Goal: Information Seeking & Learning: Learn about a topic

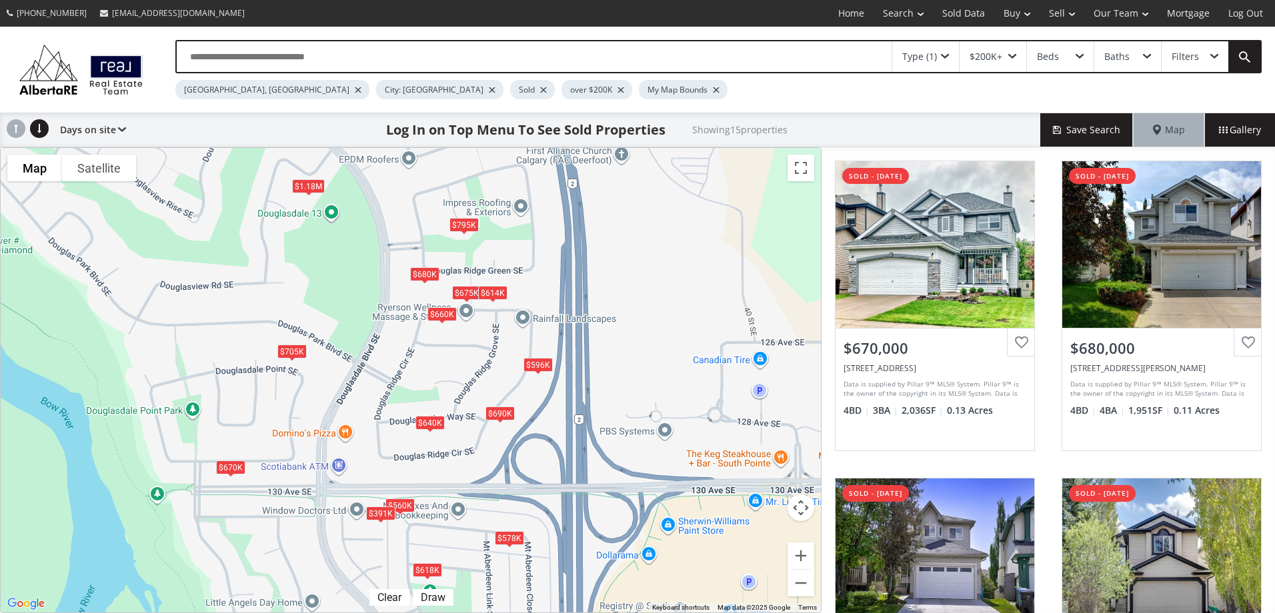
click at [465, 229] on div "$795K" at bounding box center [463, 224] width 29 height 14
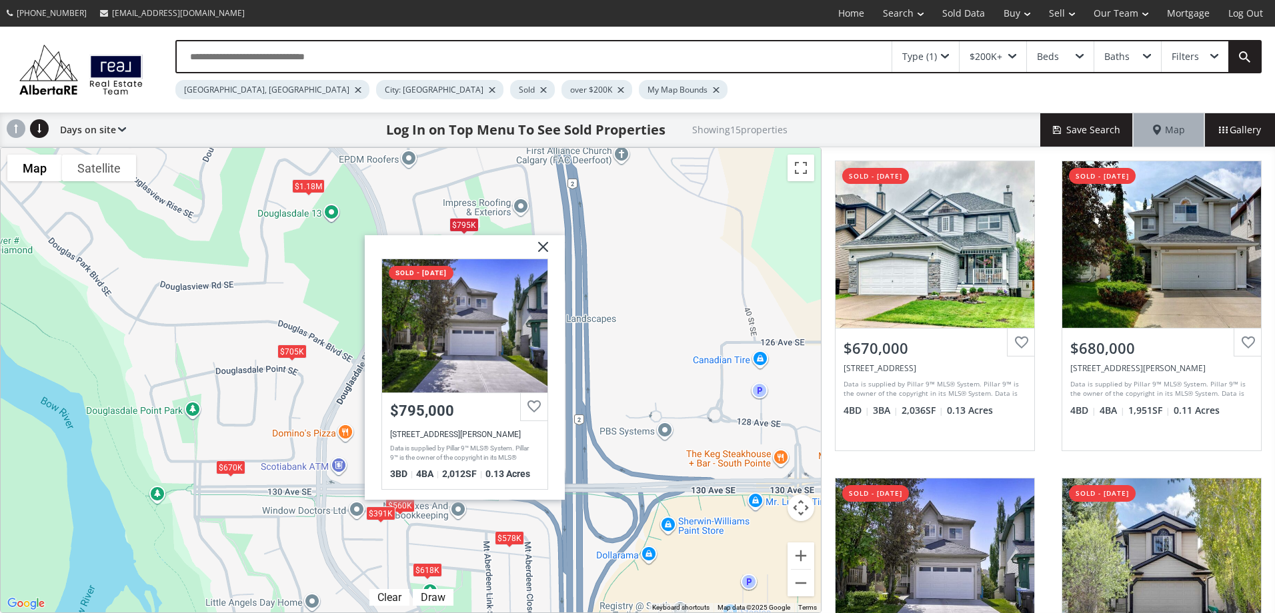
click at [542, 247] on img at bounding box center [537, 251] width 33 height 33
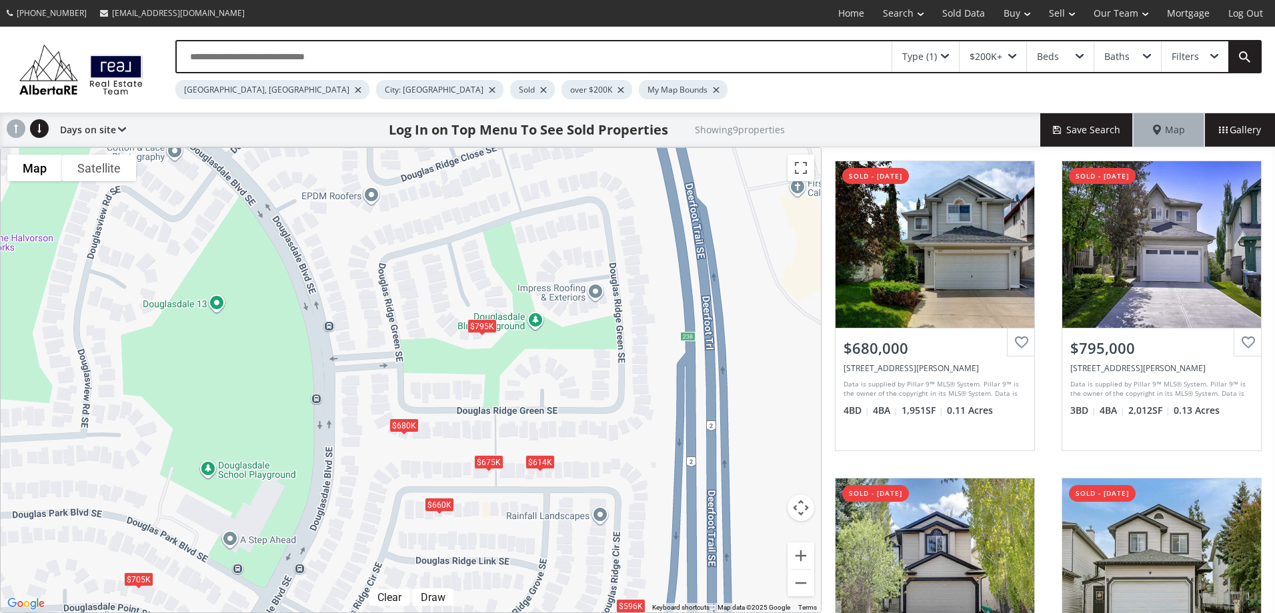
drag, startPoint x: 487, startPoint y: 246, endPoint x: 568, endPoint y: 485, distance: 252.1
click at [568, 485] on div "To navigate, press the arrow keys. $680K $795K $660K $596K $705K $675K $614K $6…" at bounding box center [411, 380] width 820 height 465
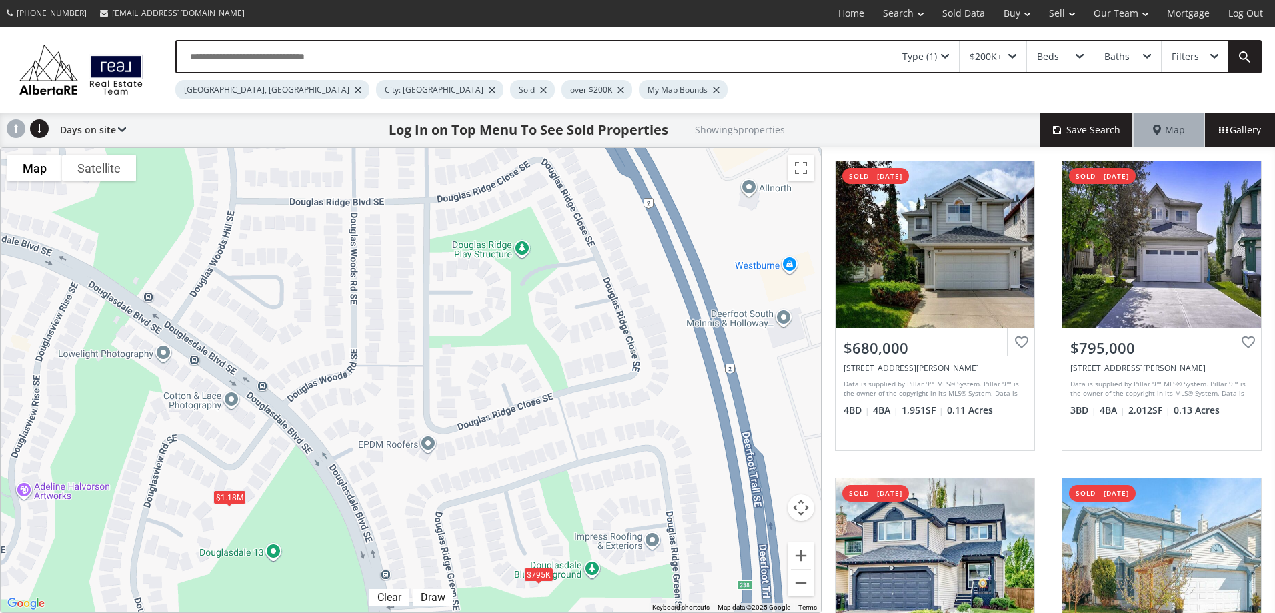
drag, startPoint x: 502, startPoint y: 287, endPoint x: 509, endPoint y: 408, distance: 120.9
click at [509, 408] on div "To navigate, press the arrow keys. $680K $795K $675K $614K $1.18M" at bounding box center [411, 380] width 820 height 465
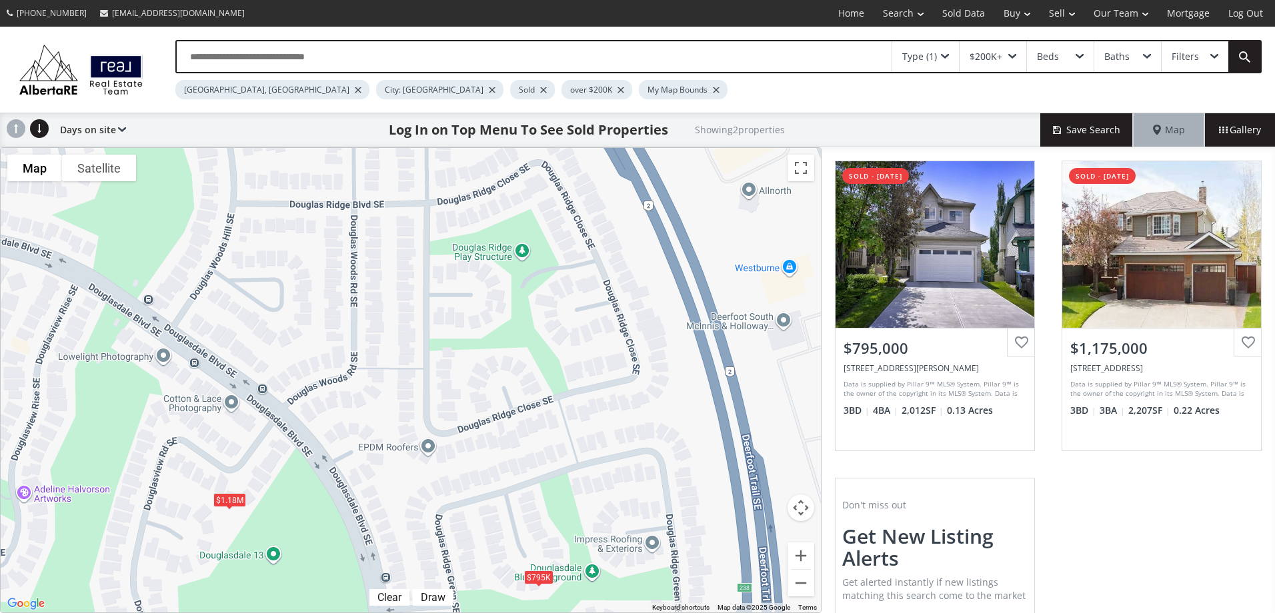
click at [1203, 50] on div "Filters" at bounding box center [1194, 56] width 67 height 31
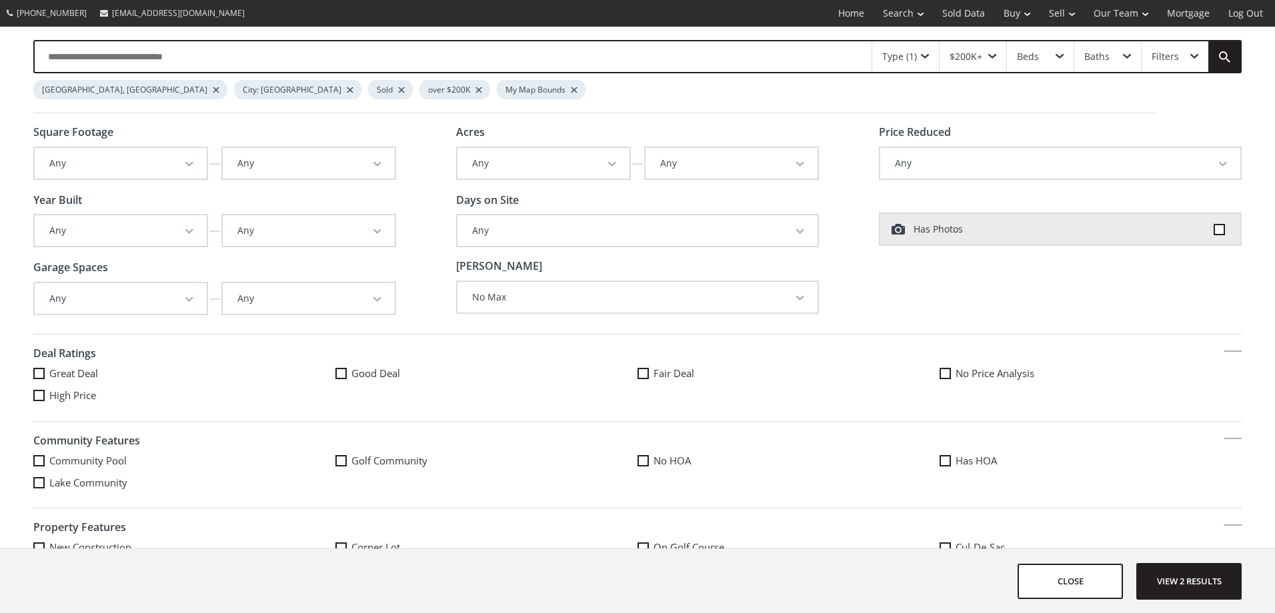
click at [916, 54] on div "Type (1)" at bounding box center [899, 56] width 35 height 9
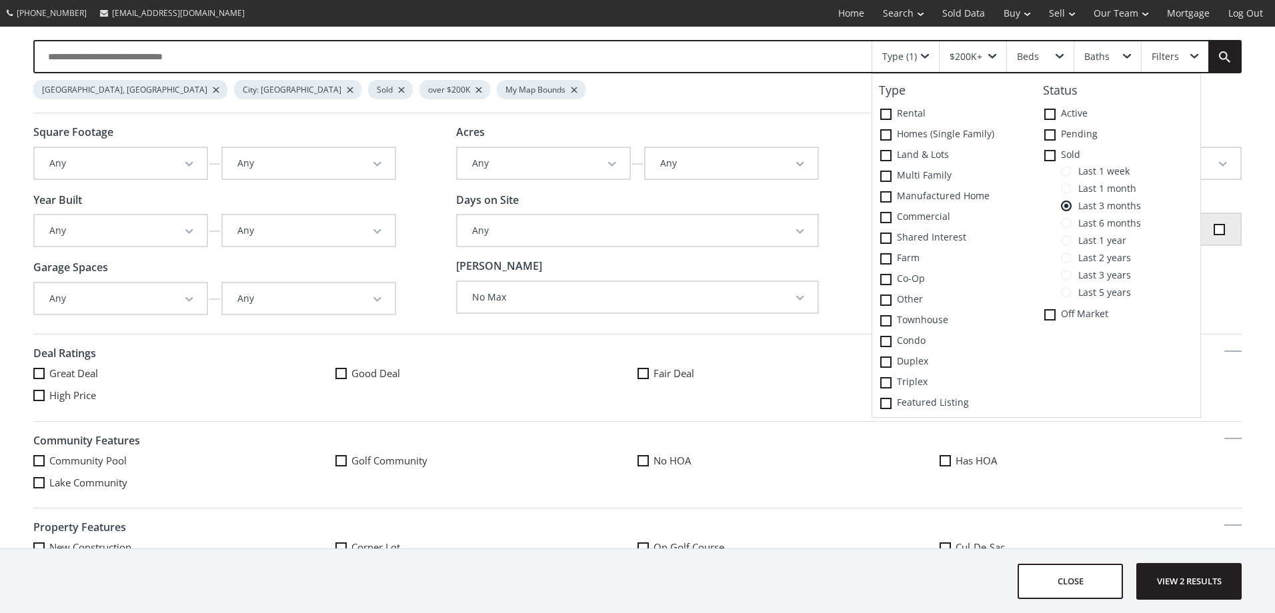
click at [1069, 223] on span at bounding box center [1066, 223] width 11 height 11
click at [1188, 591] on span "View 6 results" at bounding box center [1188, 581] width 97 height 35
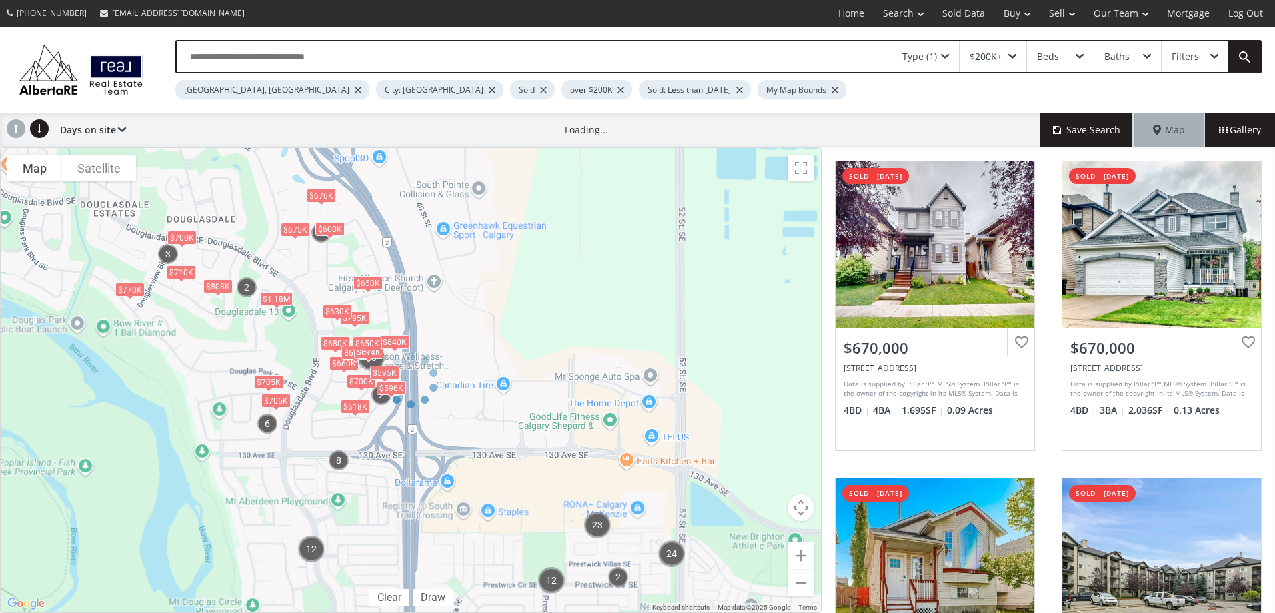
drag, startPoint x: 235, startPoint y: 233, endPoint x: 571, endPoint y: 328, distance: 349.1
click at [570, 328] on div at bounding box center [410, 380] width 821 height 466
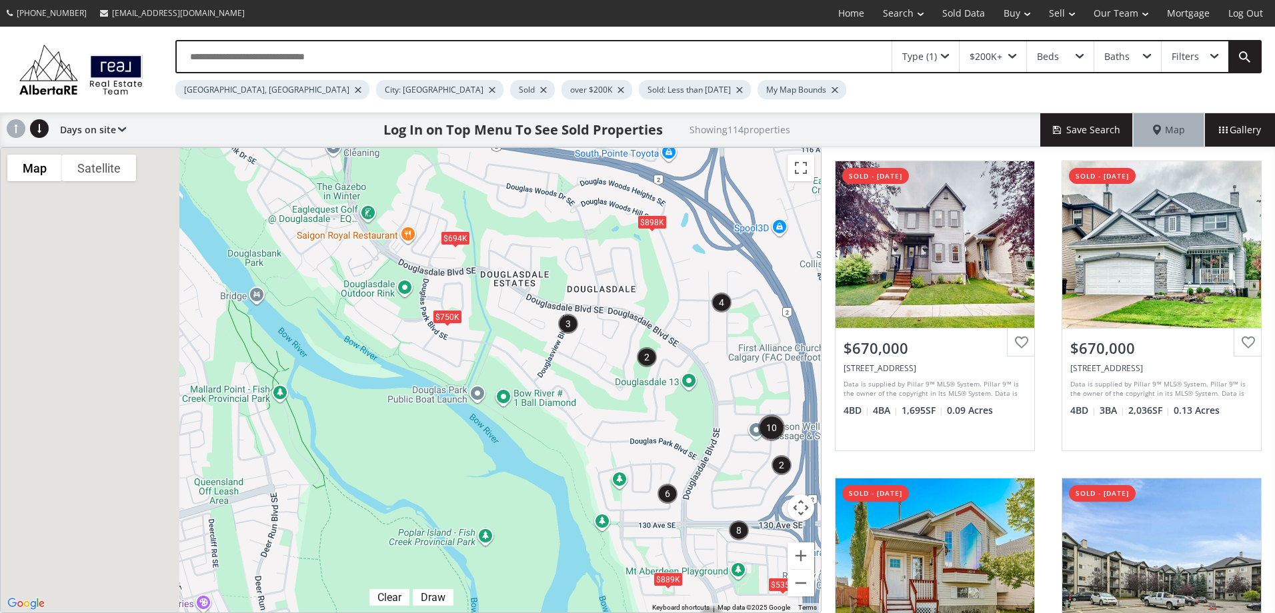
drag, startPoint x: 306, startPoint y: 245, endPoint x: 726, endPoint y: 310, distance: 424.9
click at [724, 313] on img "4" at bounding box center [721, 302] width 31 height 31
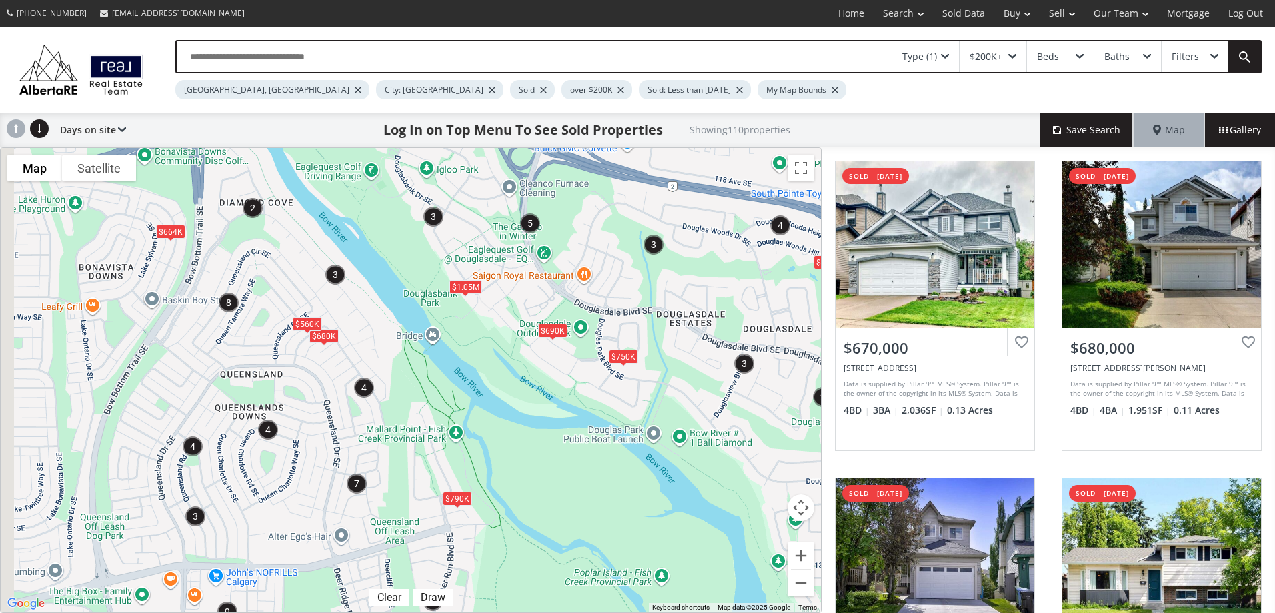
drag, startPoint x: 238, startPoint y: 241, endPoint x: 658, endPoint y: 271, distance: 421.0
click at [657, 271] on div "To navigate, press the arrow keys. $540K $680K $560K $625K $664K $790K $1.05M $…" at bounding box center [411, 380] width 820 height 465
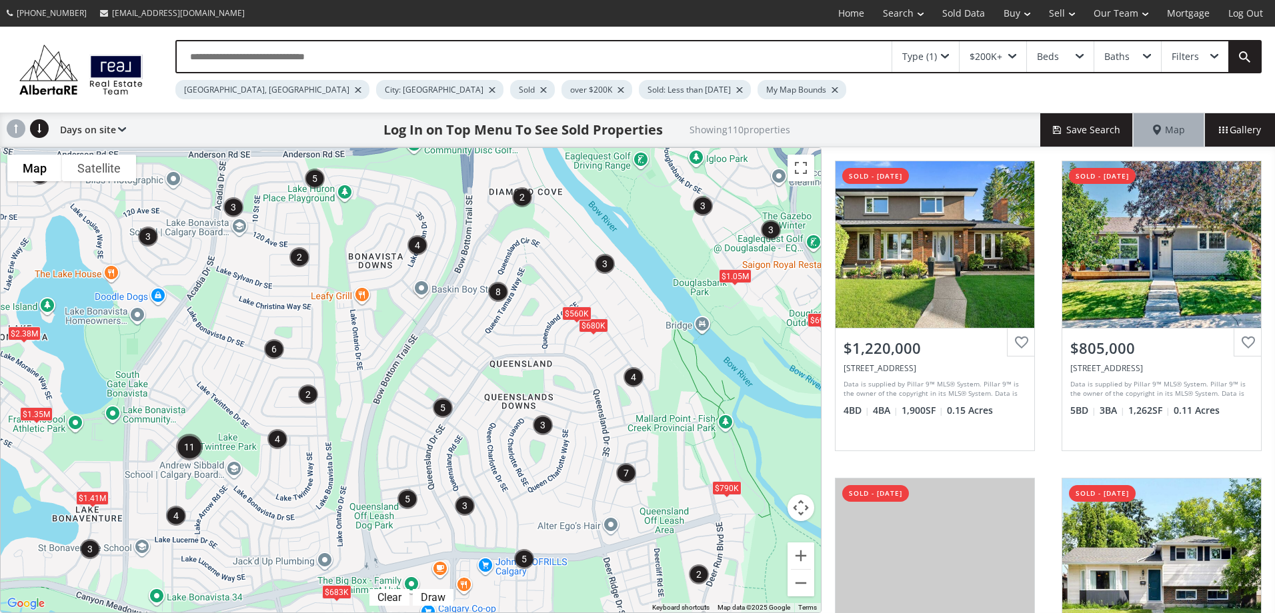
drag, startPoint x: 300, startPoint y: 307, endPoint x: 701, endPoint y: 352, distance: 403.2
click at [701, 352] on div "To navigate, press the arrow keys. $683K $1.41M $680K $560K $790K $1.05M $2.38M…" at bounding box center [411, 380] width 820 height 465
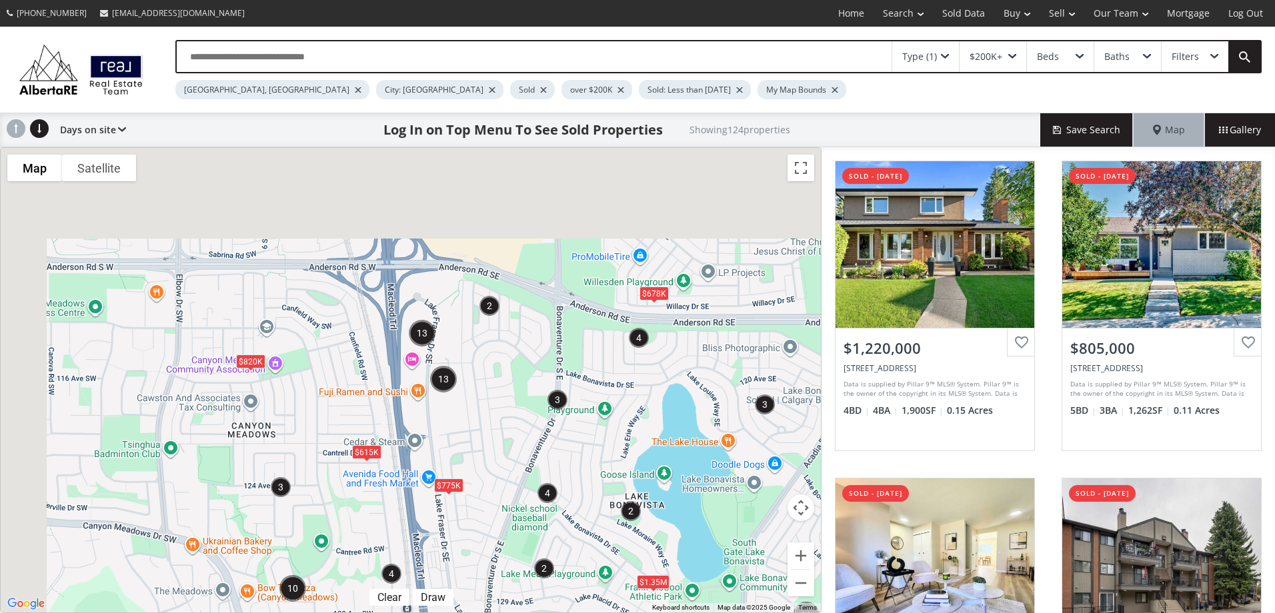
drag, startPoint x: 214, startPoint y: 300, endPoint x: 591, endPoint y: 495, distance: 424.9
click at [591, 495] on div "To navigate, press the arrow keys. $775K $820K $940K $629K $1.35M $615K $678K" at bounding box center [411, 380] width 820 height 465
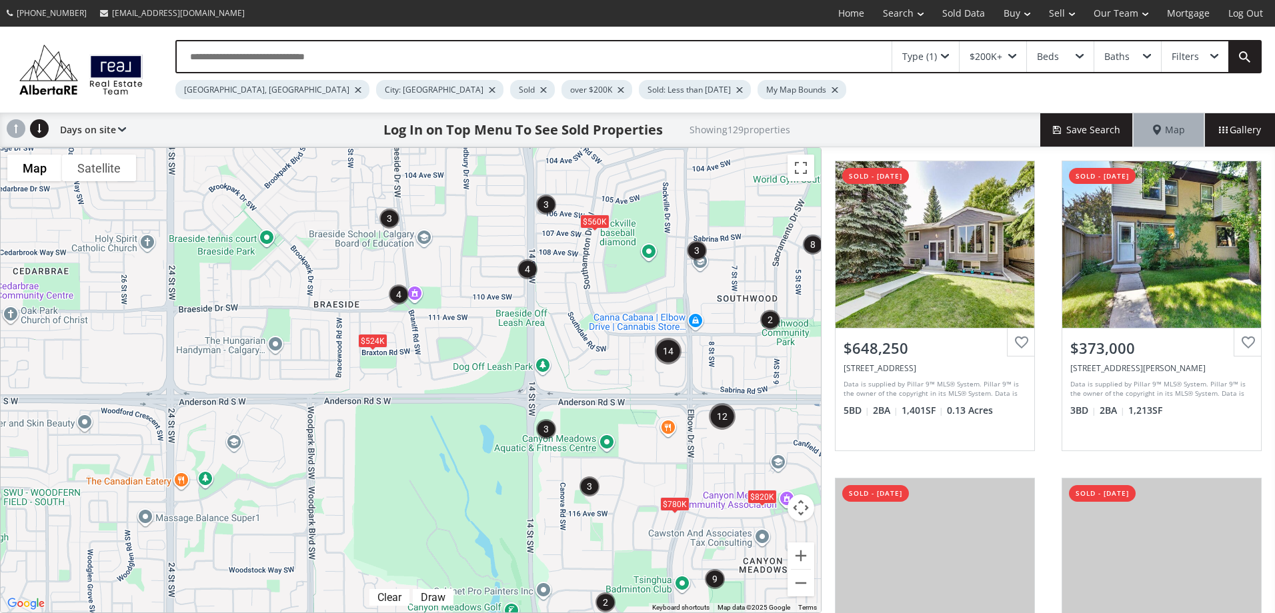
drag, startPoint x: 201, startPoint y: 307, endPoint x: 563, endPoint y: 359, distance: 365.7
click at [563, 359] on div "To navigate, press the arrow keys. $524K $560K $780K $775K $820K $560K $2.38M $…" at bounding box center [411, 380] width 820 height 465
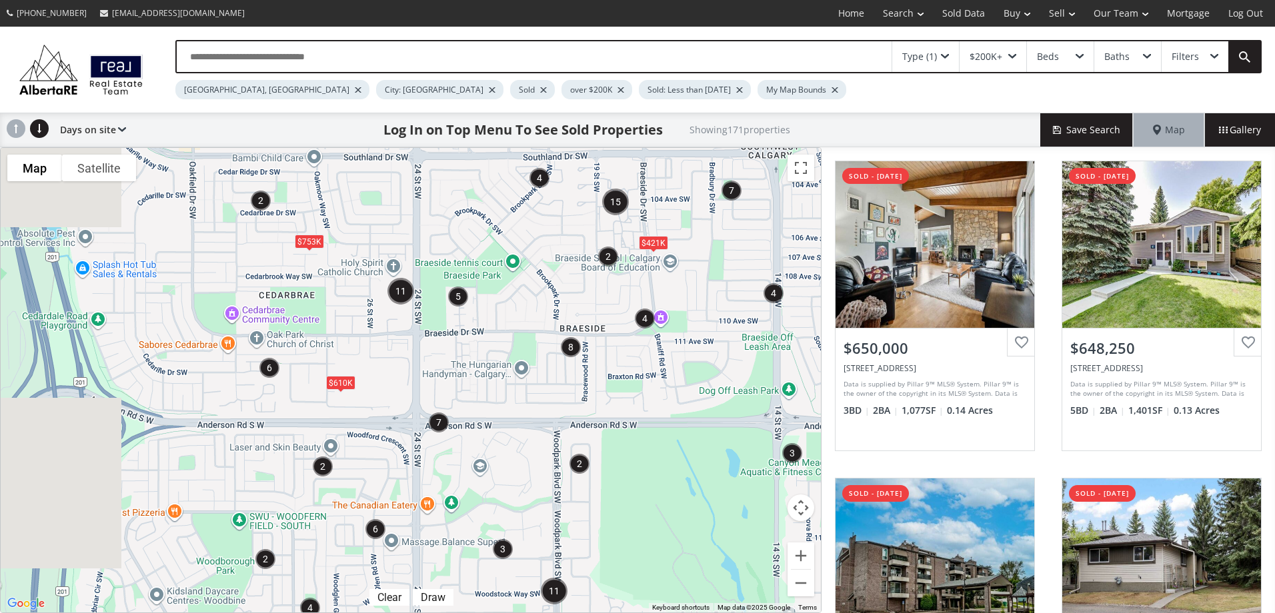
drag, startPoint x: 284, startPoint y: 330, endPoint x: 601, endPoint y: 353, distance: 318.1
click at [600, 352] on div "To navigate, press the arrow keys. $610K $780K $421K $820K $808K $753K" at bounding box center [411, 380] width 820 height 465
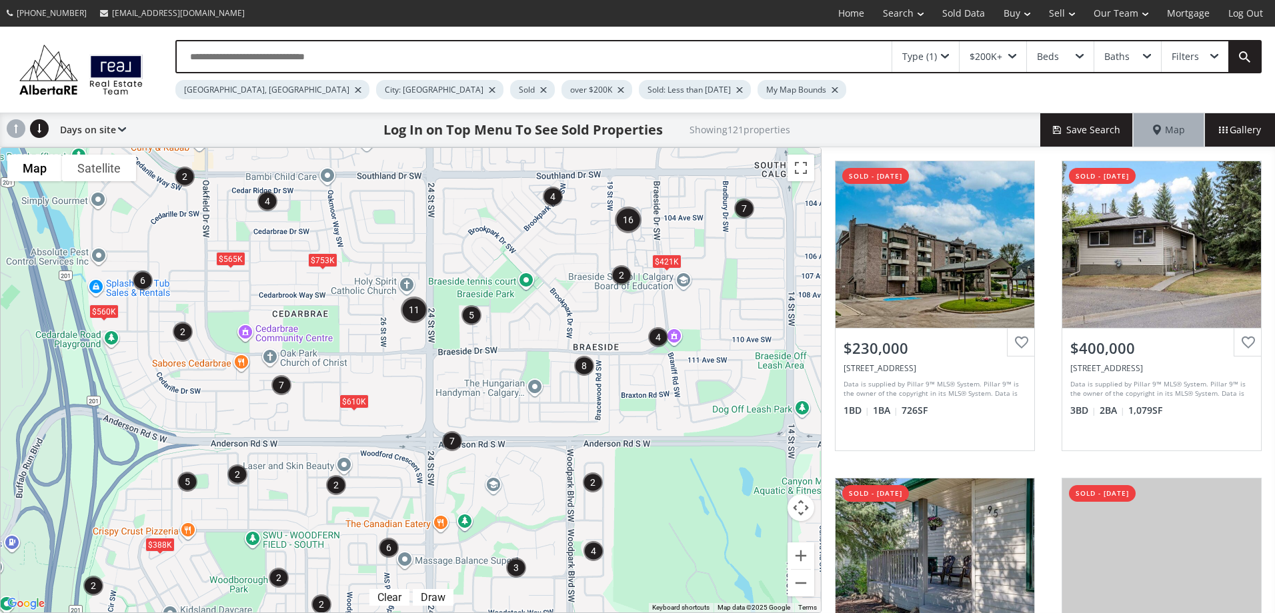
drag, startPoint x: 513, startPoint y: 393, endPoint x: 491, endPoint y: 400, distance: 23.2
click at [491, 400] on div "To navigate, press the arrow keys. $610K $421K $565K $560K $753K $388K" at bounding box center [411, 380] width 820 height 465
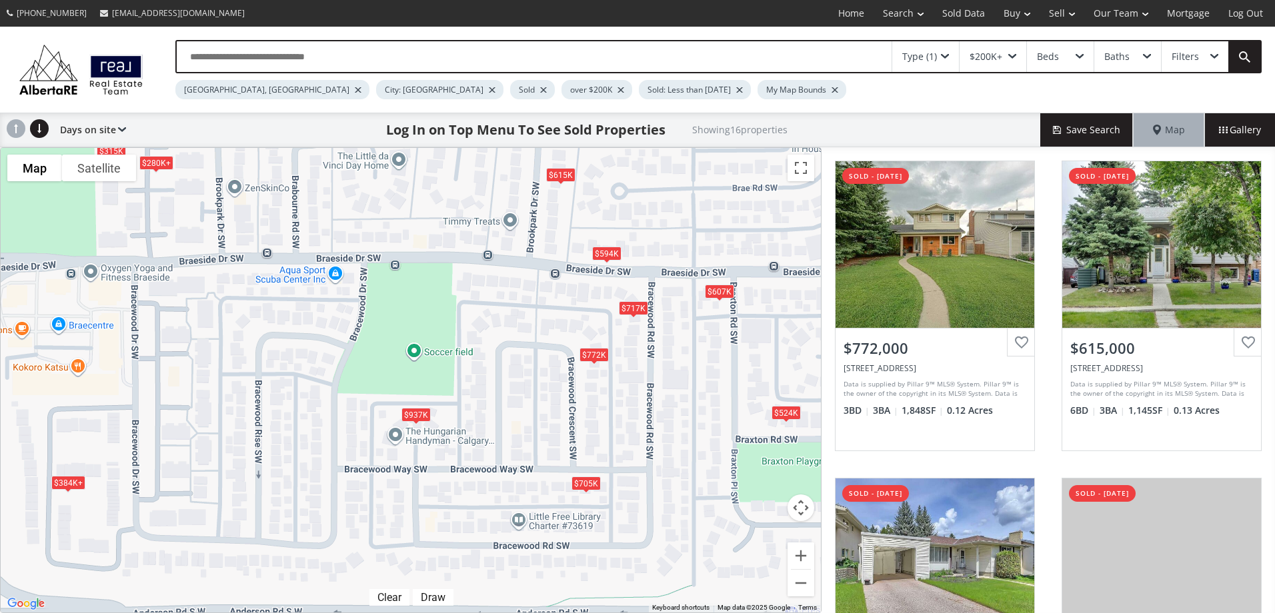
click at [635, 310] on div "$717K" at bounding box center [633, 308] width 29 height 14
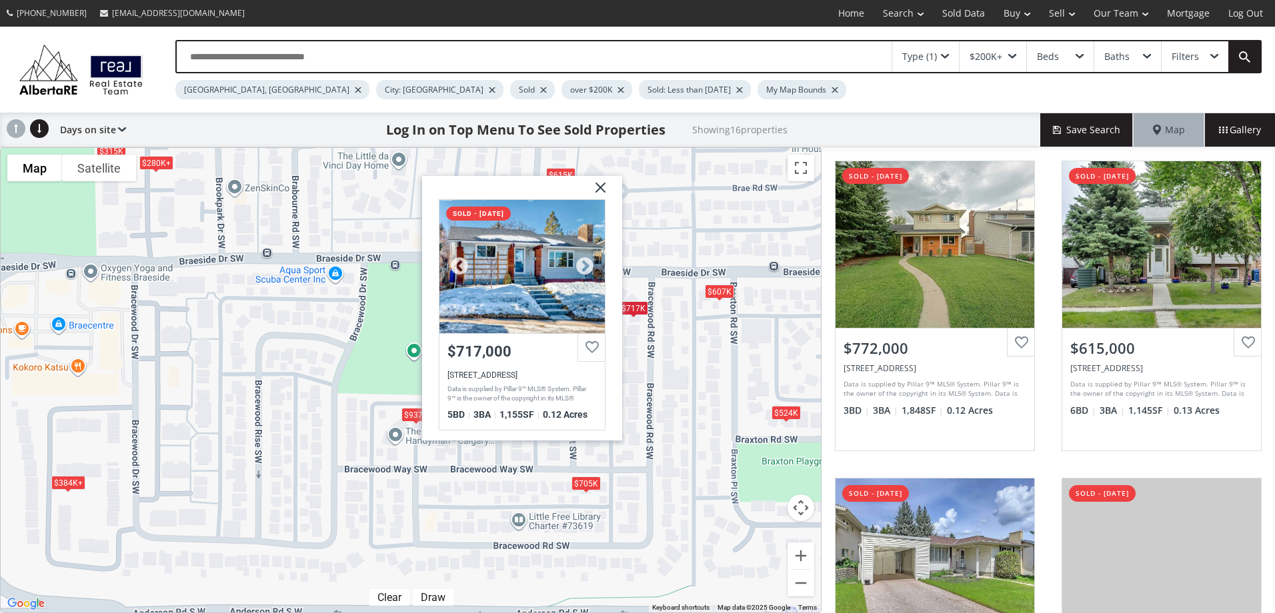
click at [494, 353] on div "$717,000" at bounding box center [521, 351] width 149 height 17
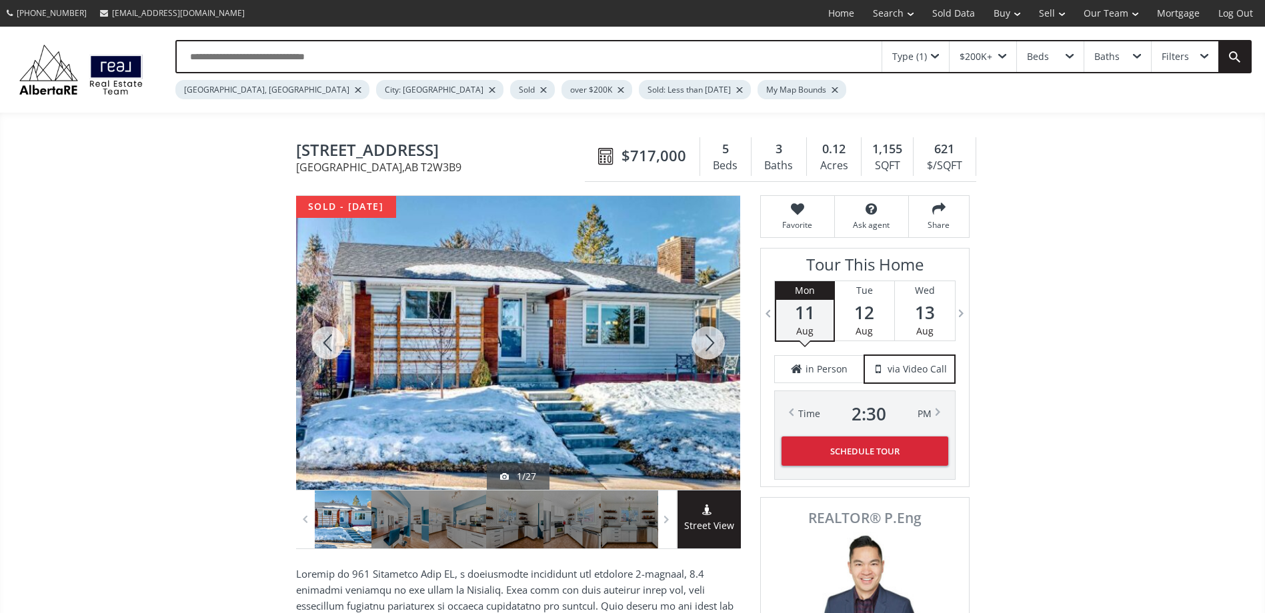
click at [703, 341] on div at bounding box center [708, 343] width 64 height 294
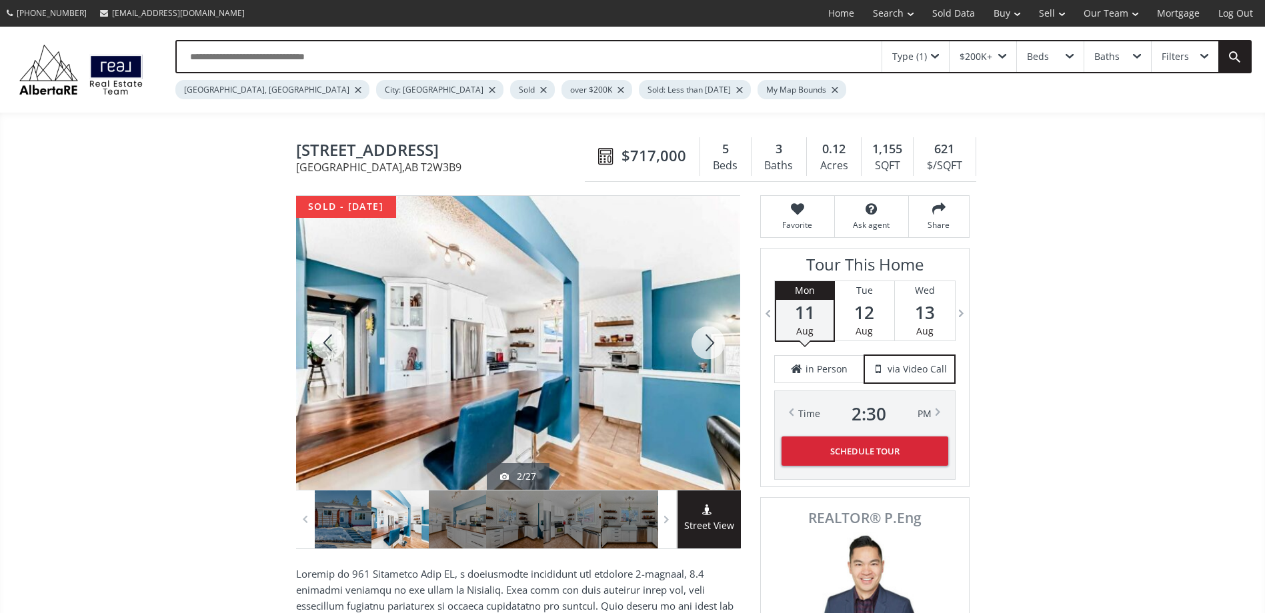
click at [703, 341] on div at bounding box center [708, 343] width 64 height 294
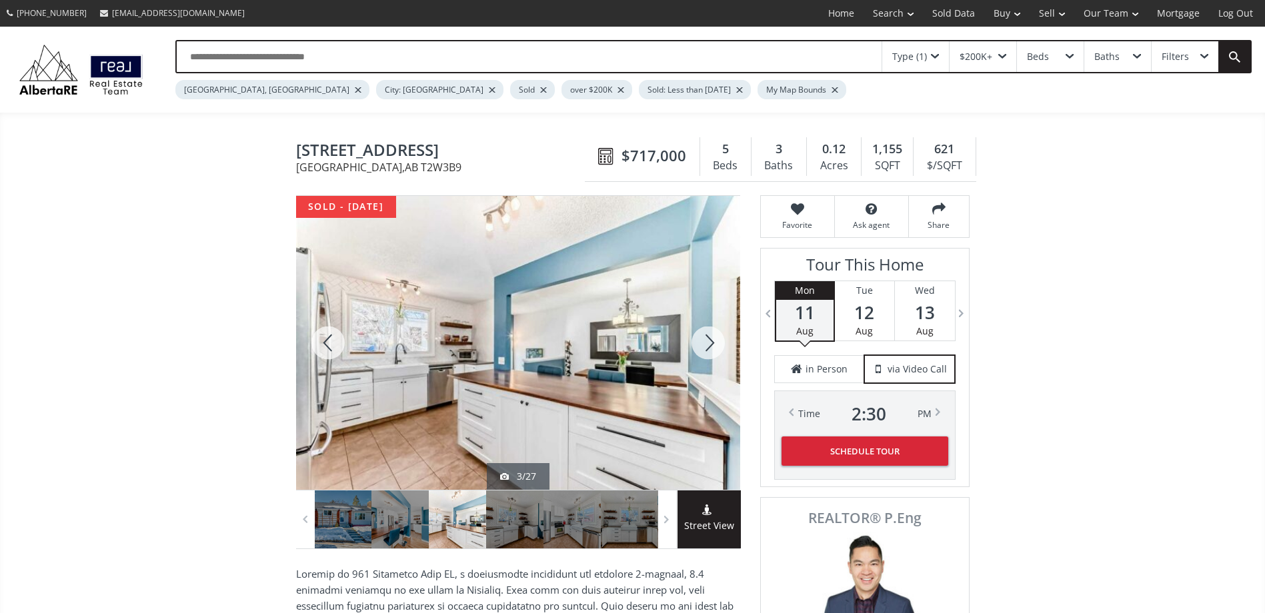
click at [703, 341] on div at bounding box center [708, 343] width 64 height 294
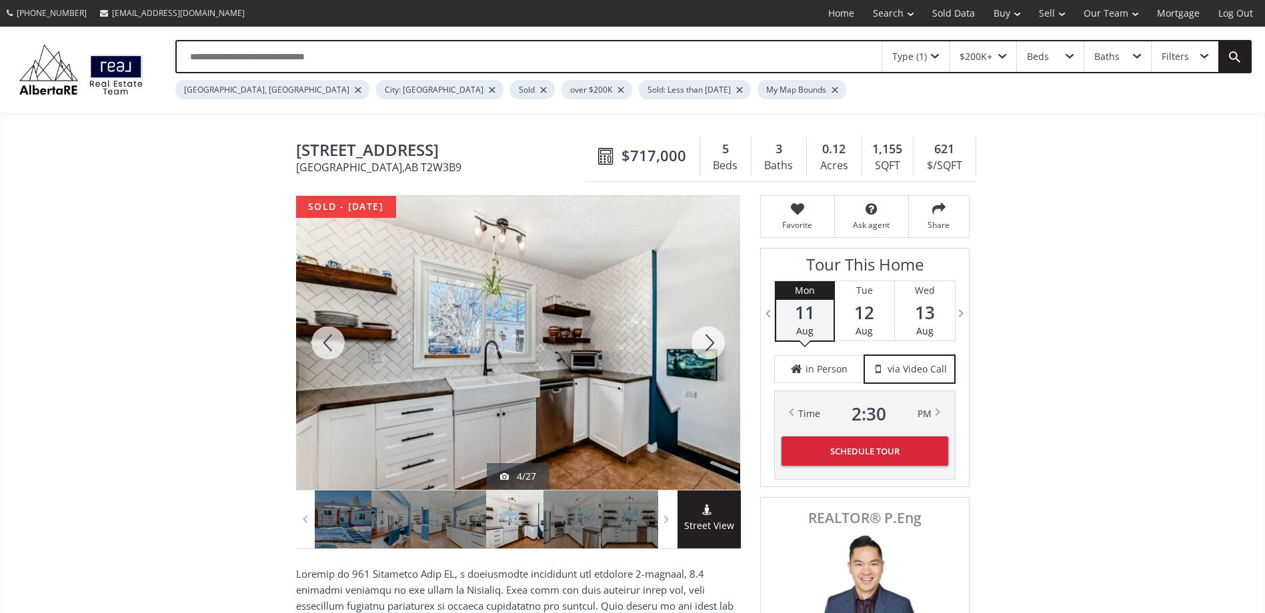
click at [703, 341] on div at bounding box center [708, 343] width 64 height 294
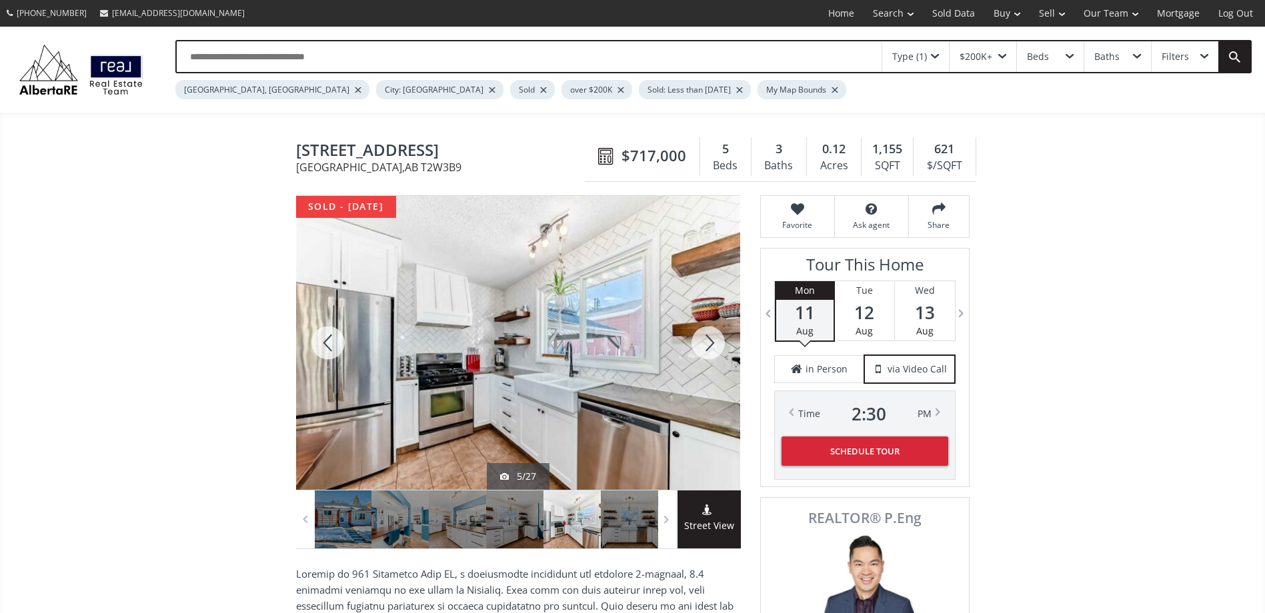
click at [703, 341] on div at bounding box center [708, 343] width 64 height 294
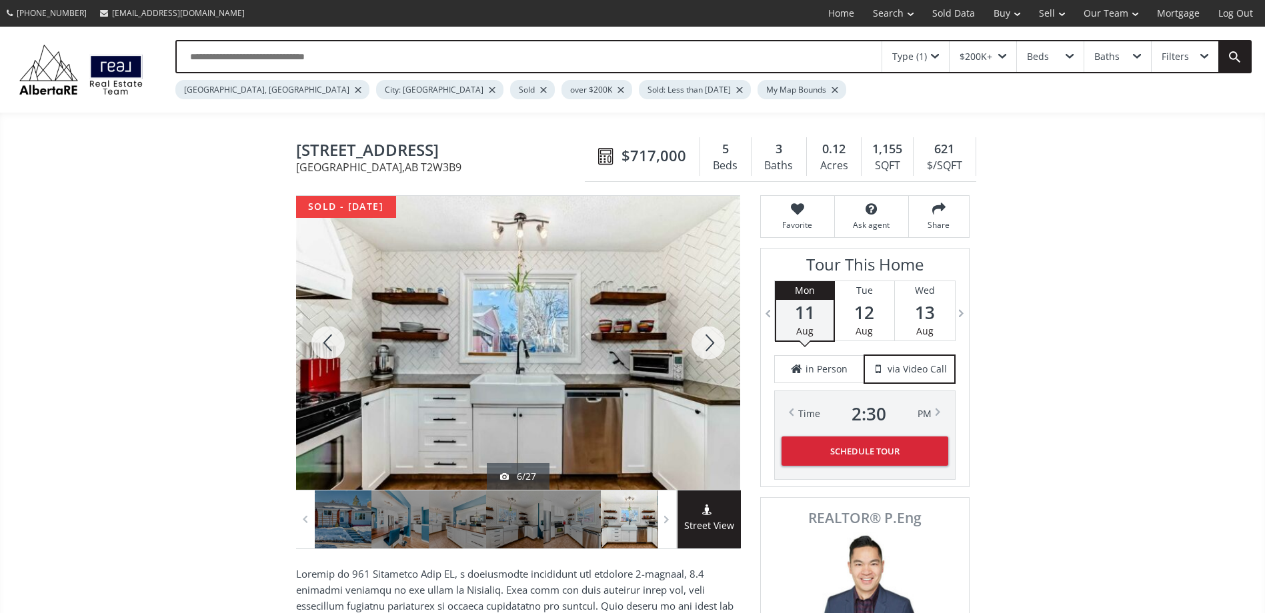
click at [703, 341] on div at bounding box center [708, 343] width 64 height 294
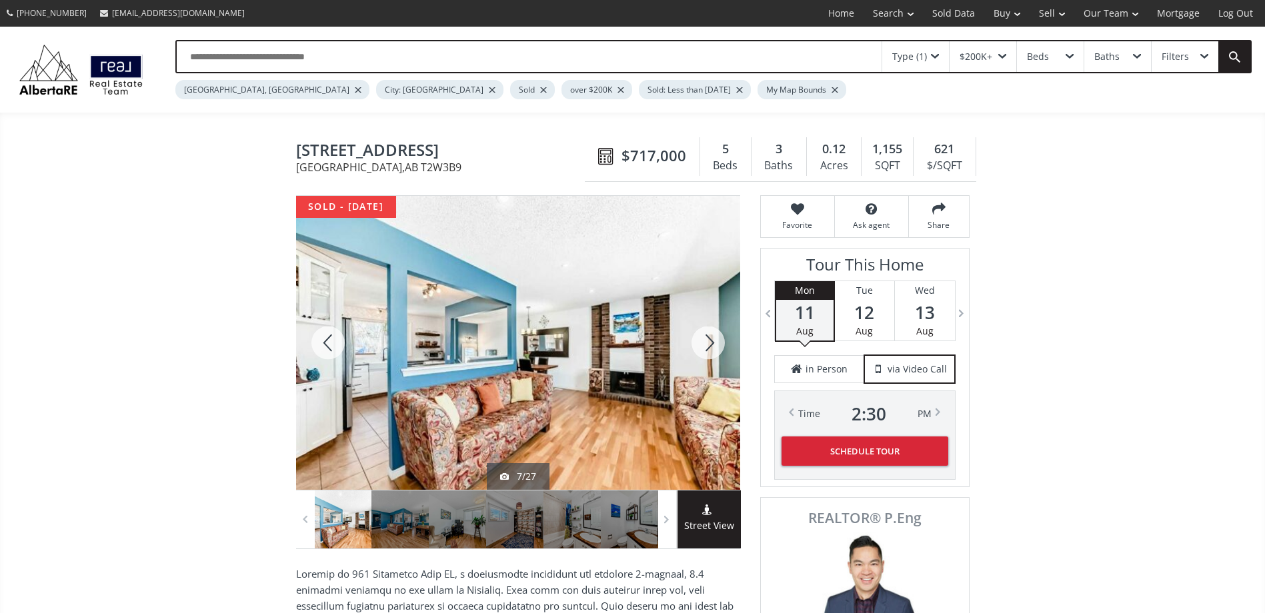
click at [703, 341] on div at bounding box center [708, 343] width 64 height 294
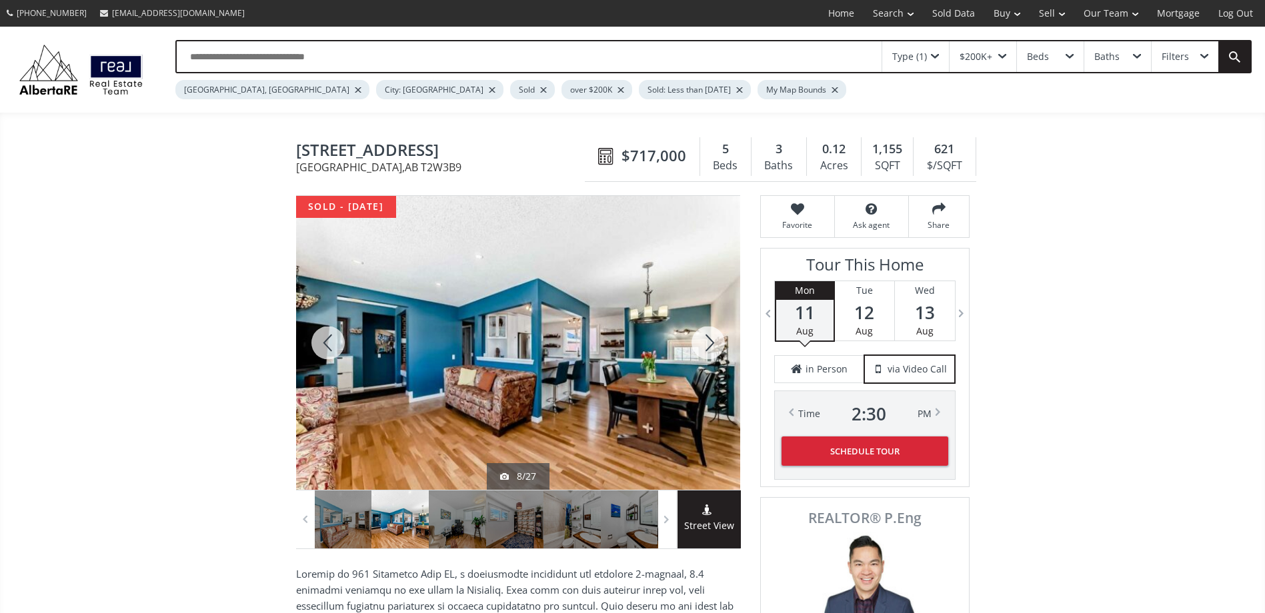
click at [703, 341] on div at bounding box center [708, 343] width 64 height 294
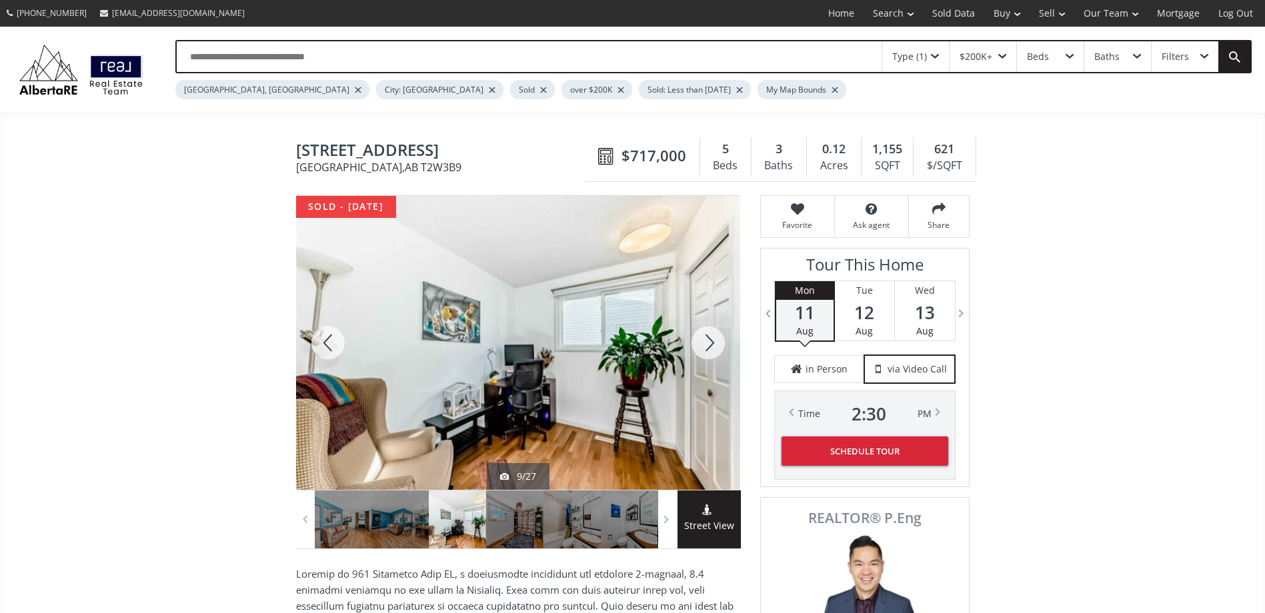
click at [703, 341] on div at bounding box center [708, 343] width 64 height 294
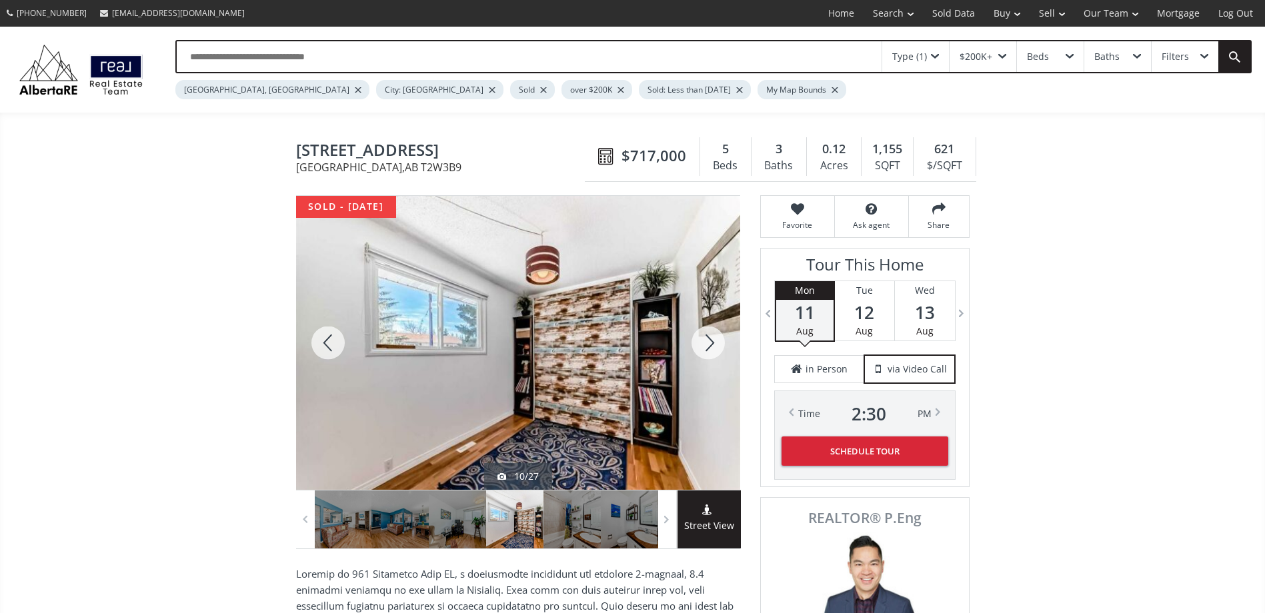
click at [704, 343] on div at bounding box center [708, 343] width 64 height 294
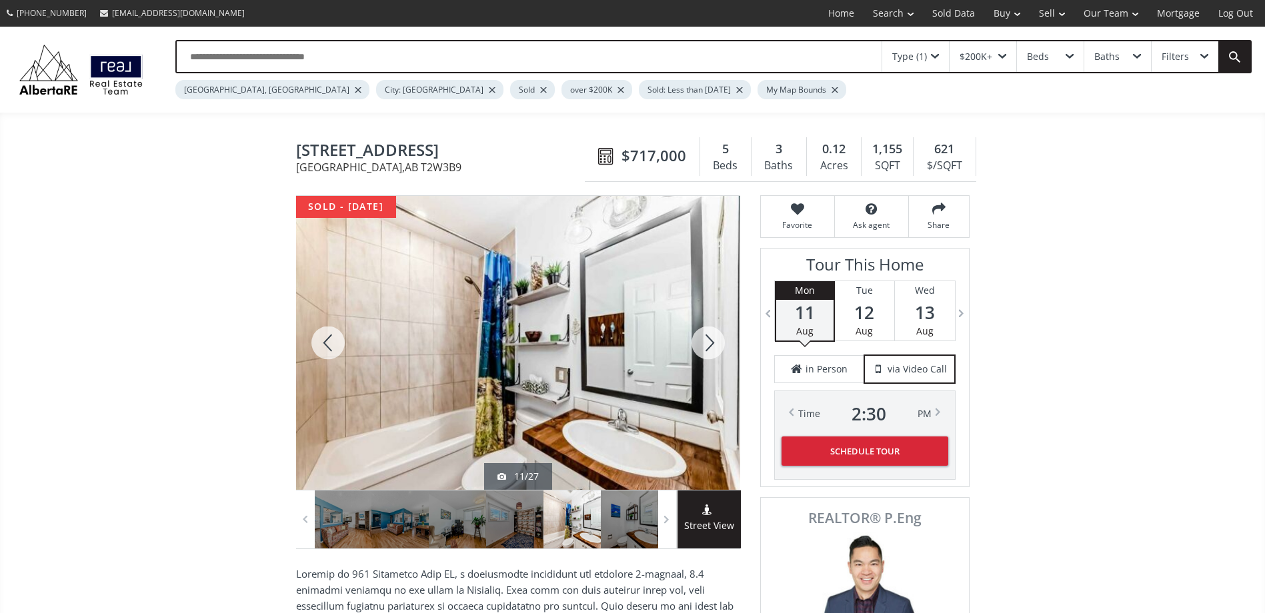
click at [704, 343] on div at bounding box center [708, 343] width 64 height 294
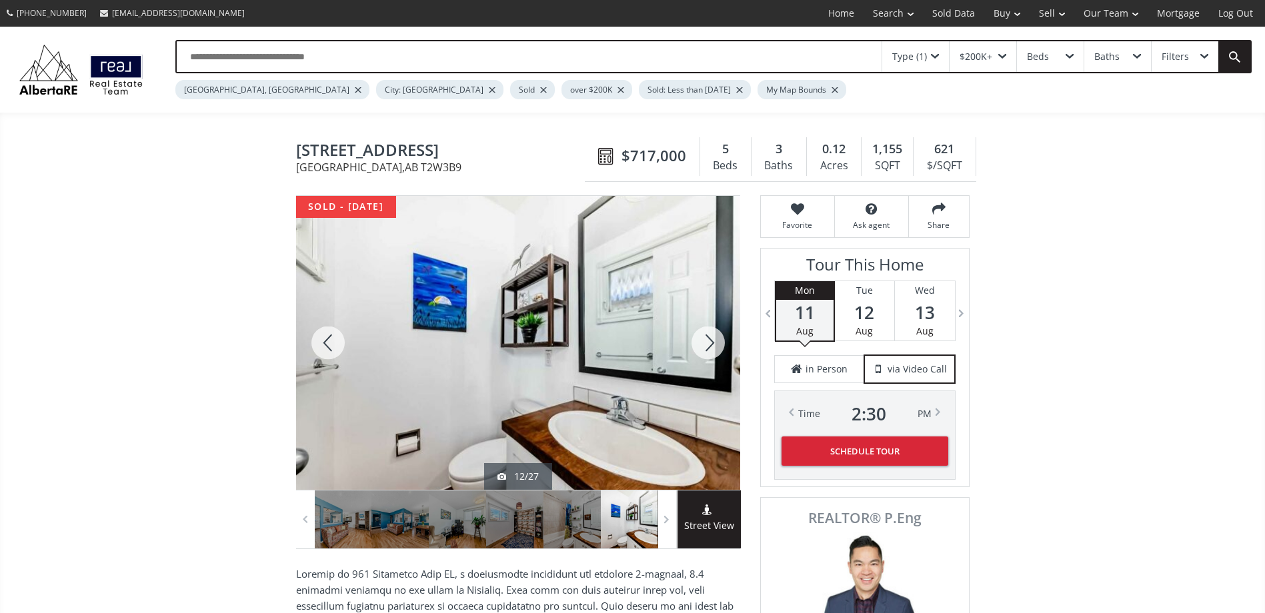
click at [704, 343] on div at bounding box center [708, 343] width 64 height 294
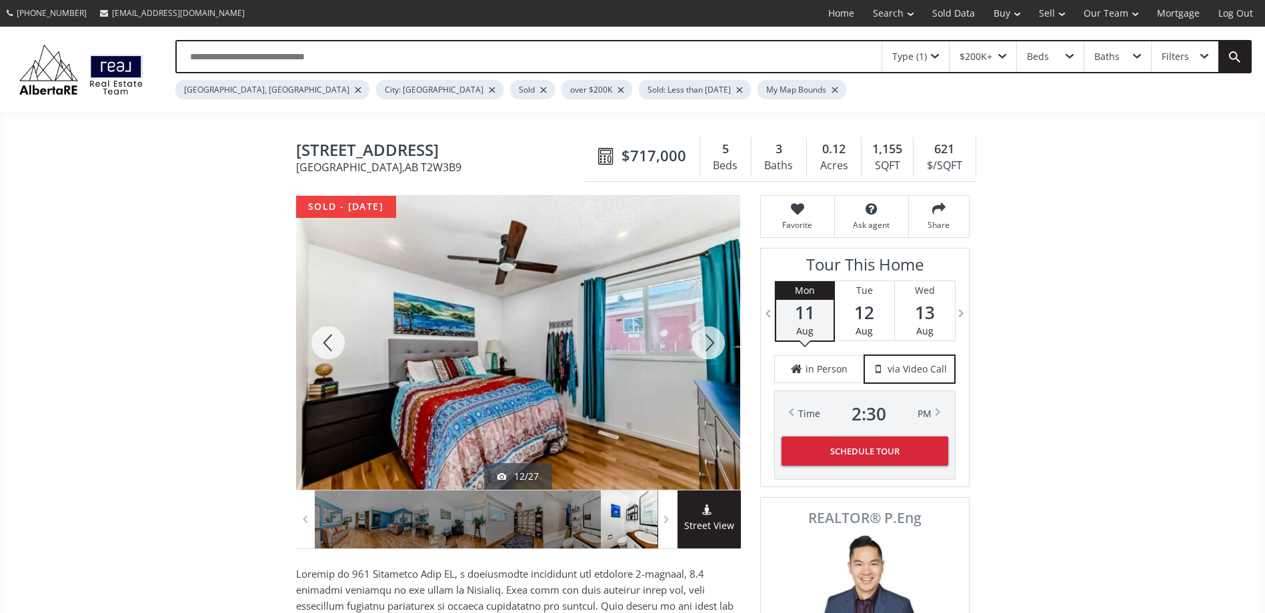
click at [704, 343] on div at bounding box center [708, 343] width 64 height 294
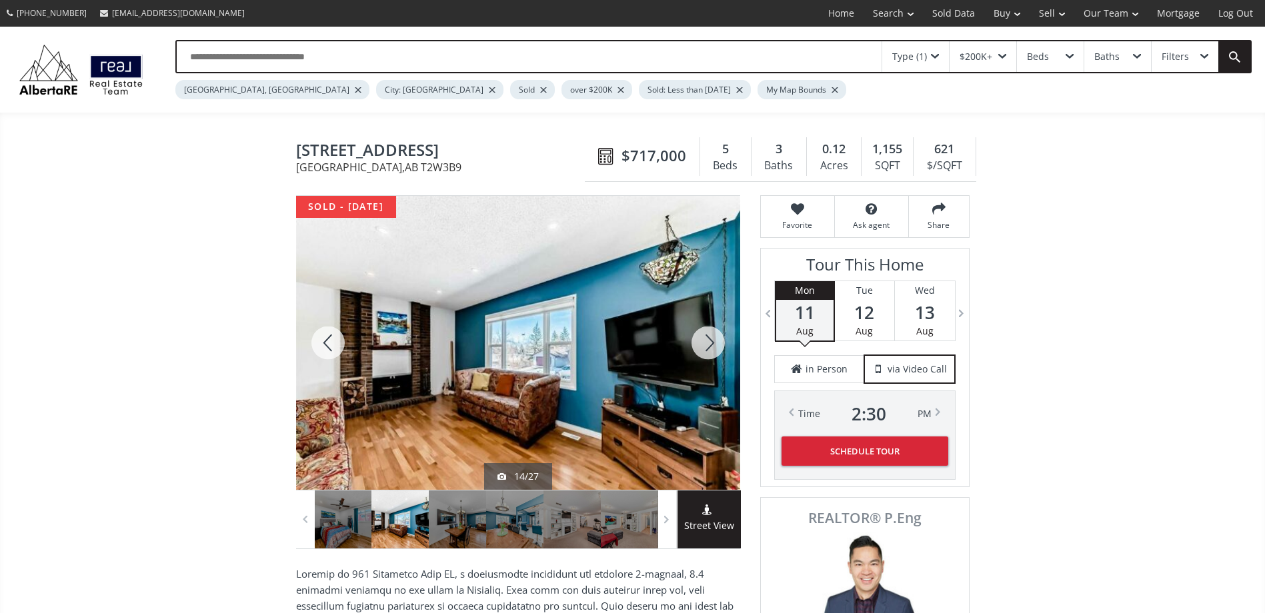
click at [704, 344] on div at bounding box center [708, 343] width 64 height 294
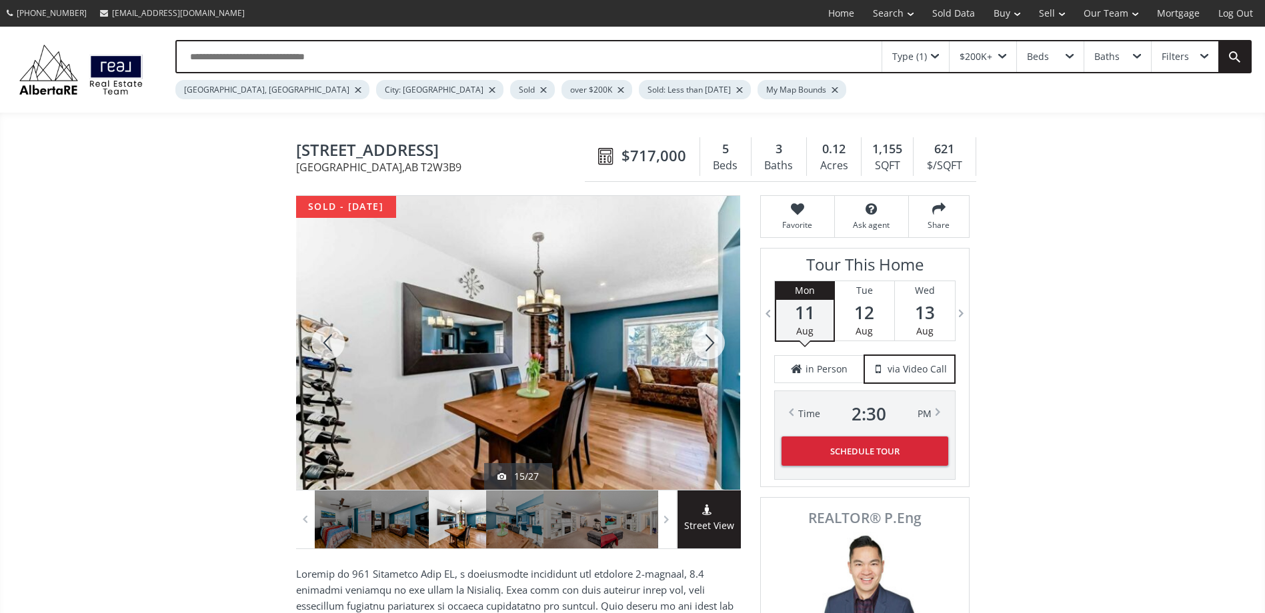
click at [704, 344] on div at bounding box center [708, 343] width 64 height 294
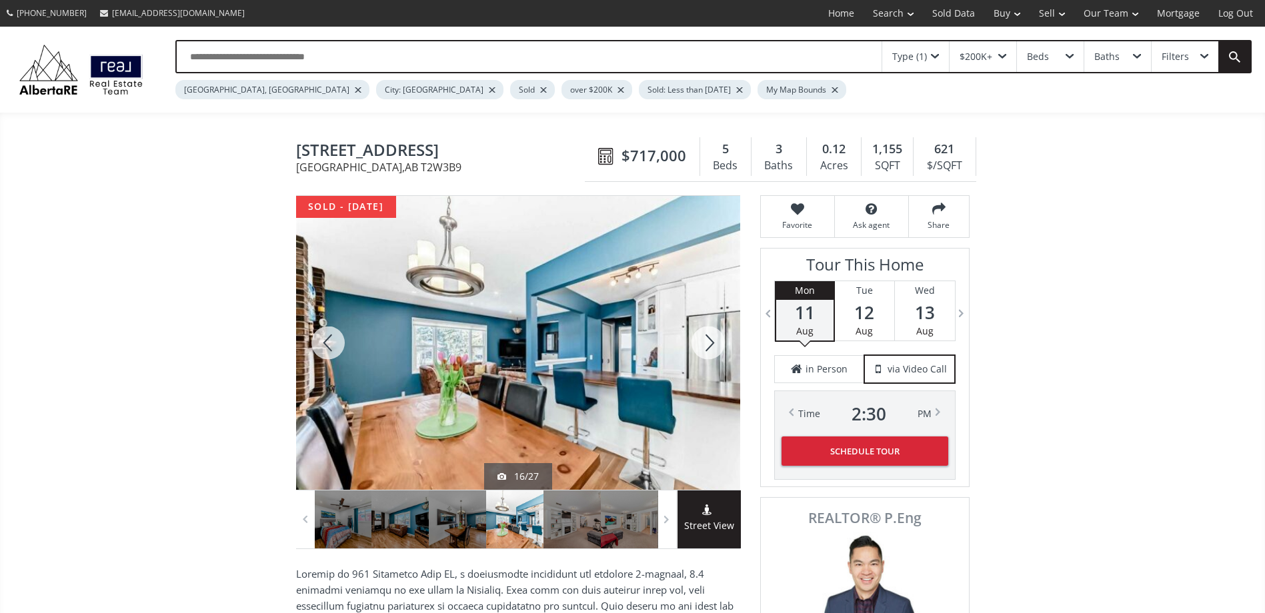
click at [704, 344] on div at bounding box center [708, 343] width 64 height 294
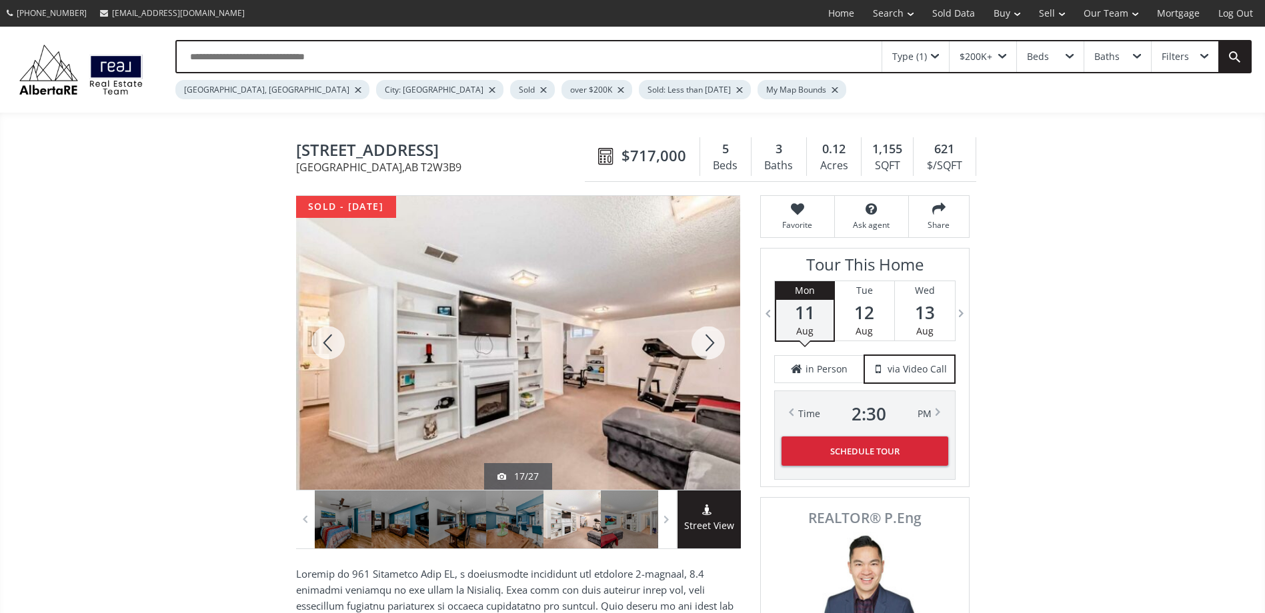
click at [704, 346] on div at bounding box center [708, 343] width 64 height 294
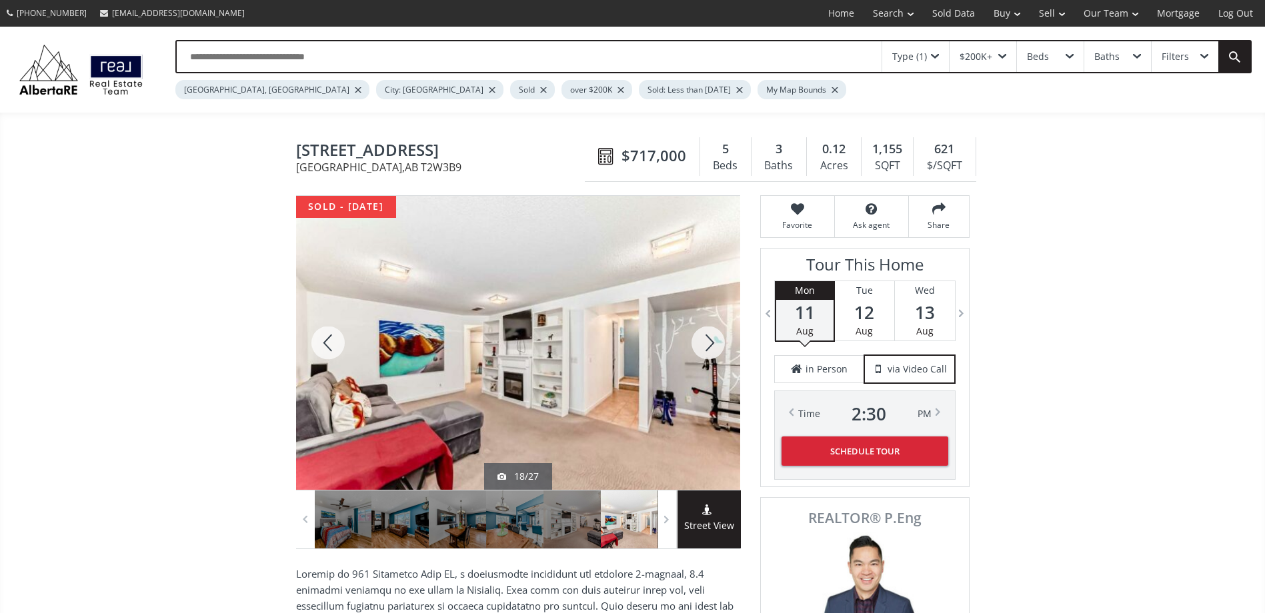
click at [709, 345] on div at bounding box center [708, 343] width 64 height 294
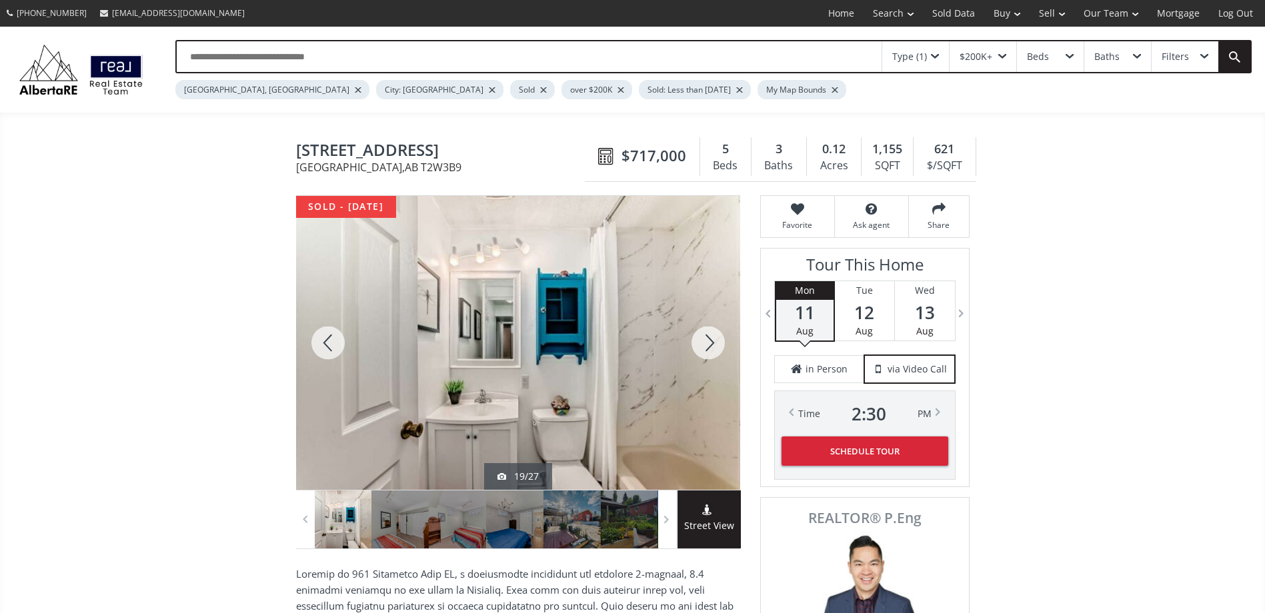
click at [706, 345] on div at bounding box center [708, 343] width 64 height 294
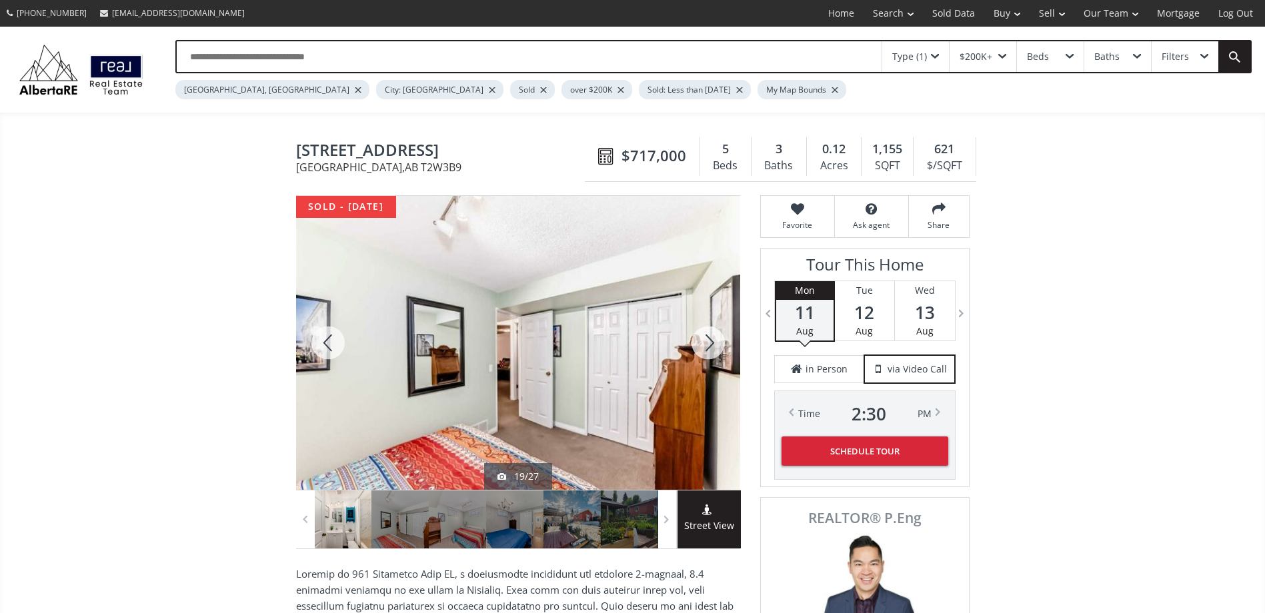
click at [706, 345] on div at bounding box center [708, 343] width 64 height 294
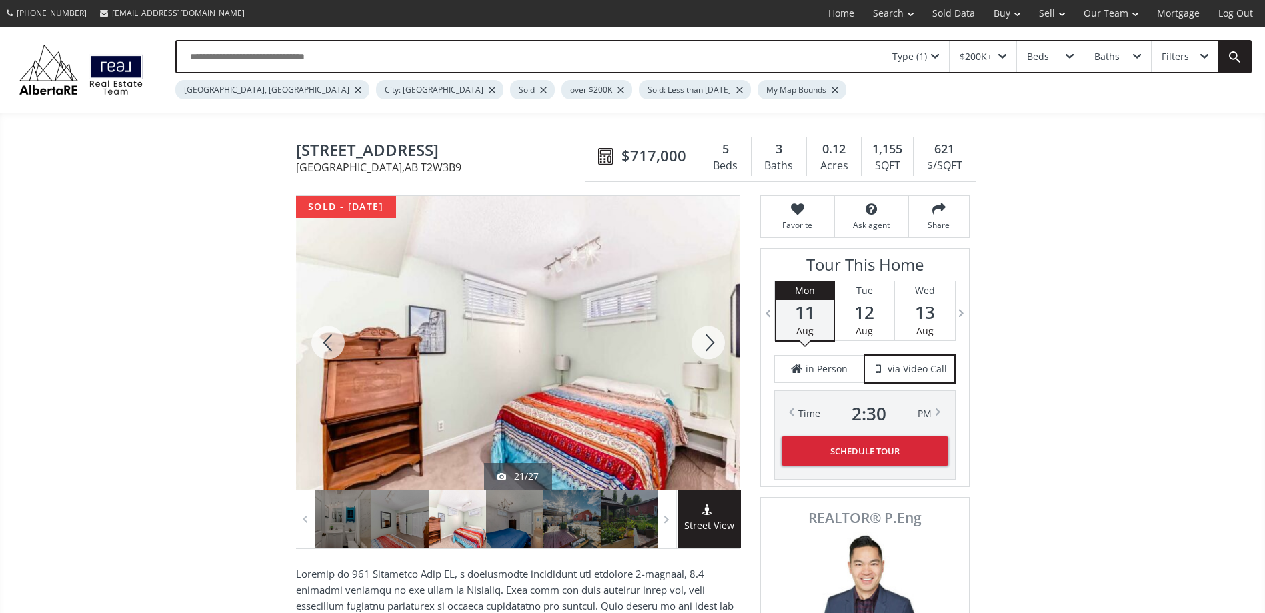
click at [706, 345] on div at bounding box center [708, 343] width 64 height 294
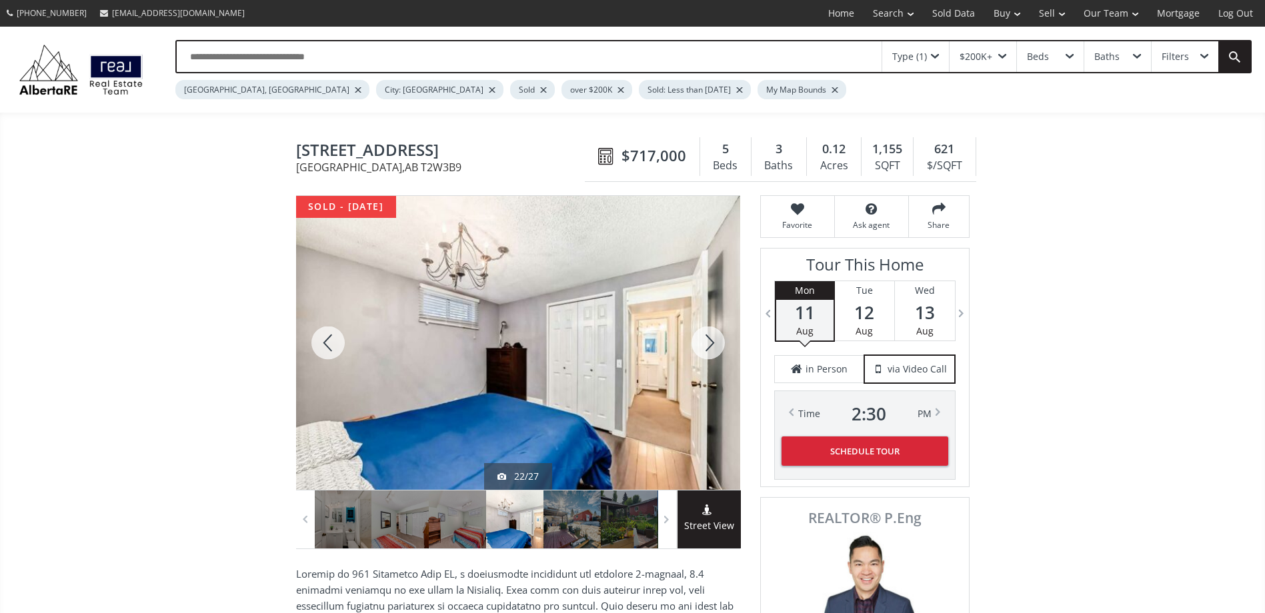
click at [706, 345] on div at bounding box center [708, 343] width 64 height 294
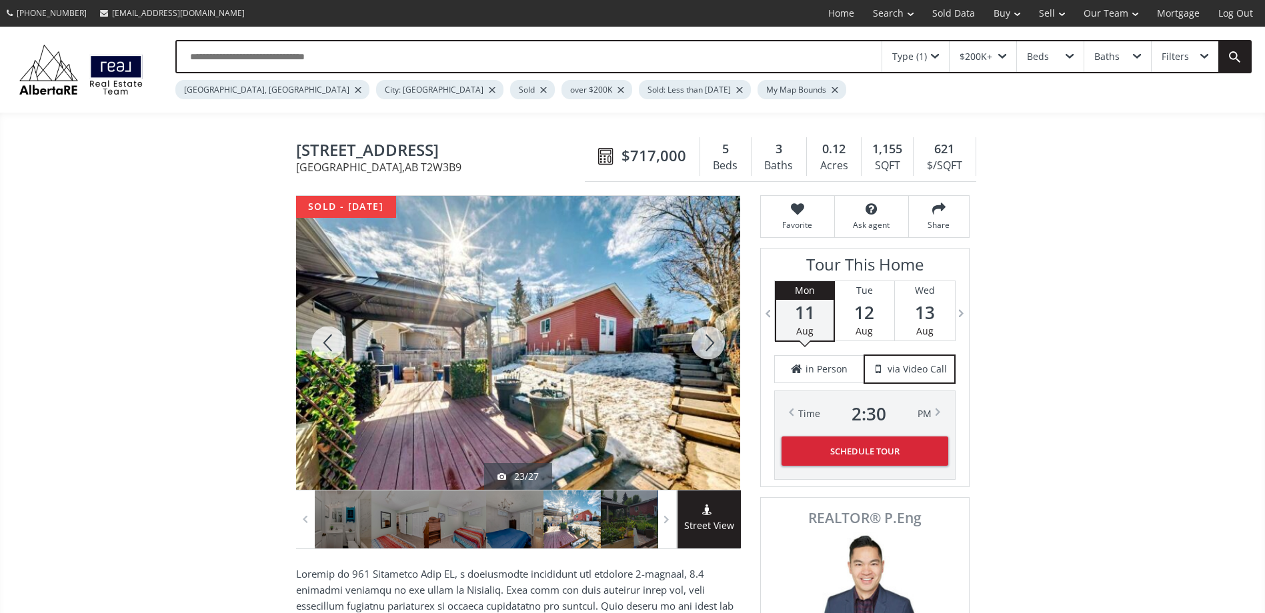
click at [706, 345] on div at bounding box center [708, 343] width 64 height 294
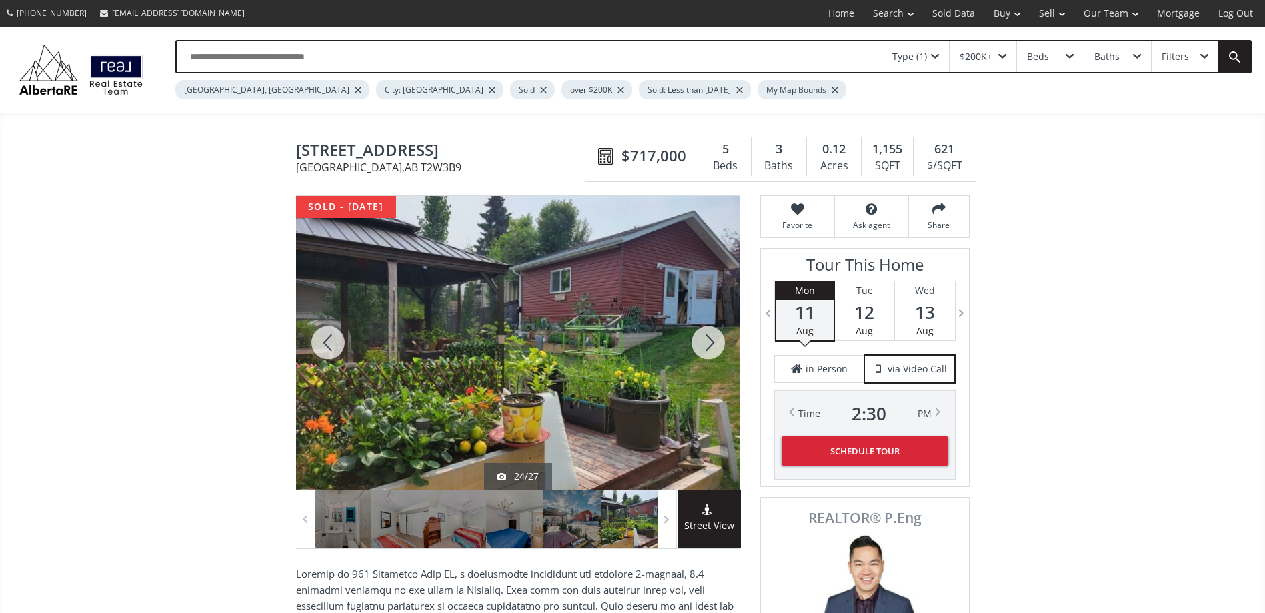
click at [706, 345] on div at bounding box center [708, 343] width 64 height 294
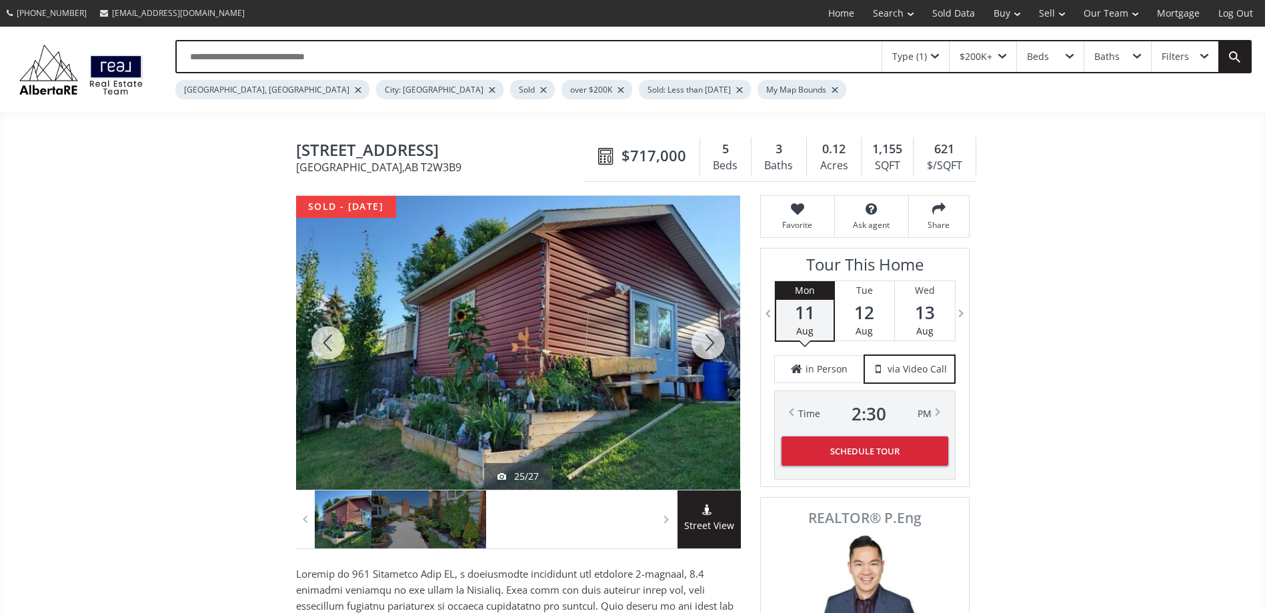
click at [706, 345] on div at bounding box center [708, 343] width 64 height 294
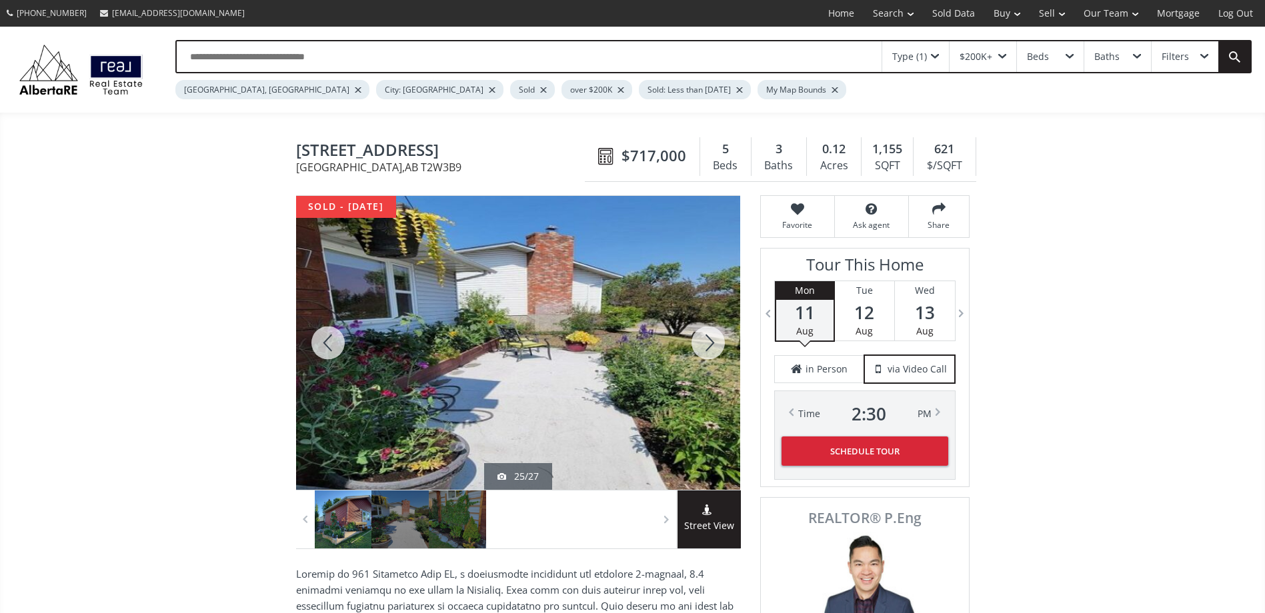
click at [706, 345] on div at bounding box center [708, 343] width 64 height 294
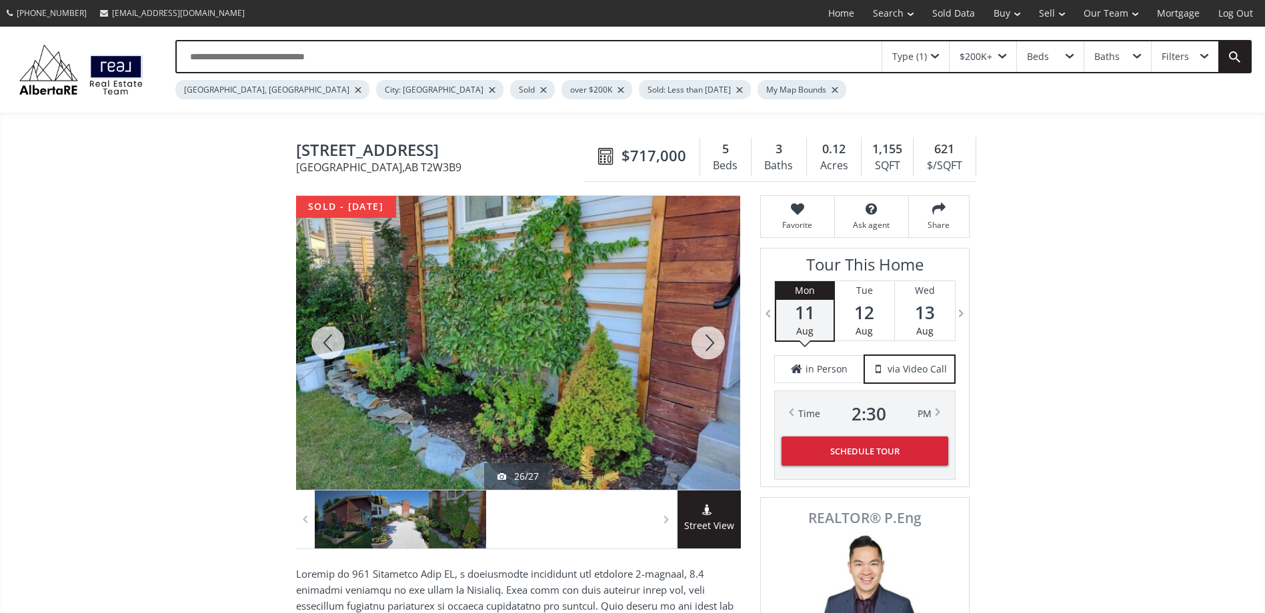
click at [706, 345] on div at bounding box center [708, 343] width 64 height 294
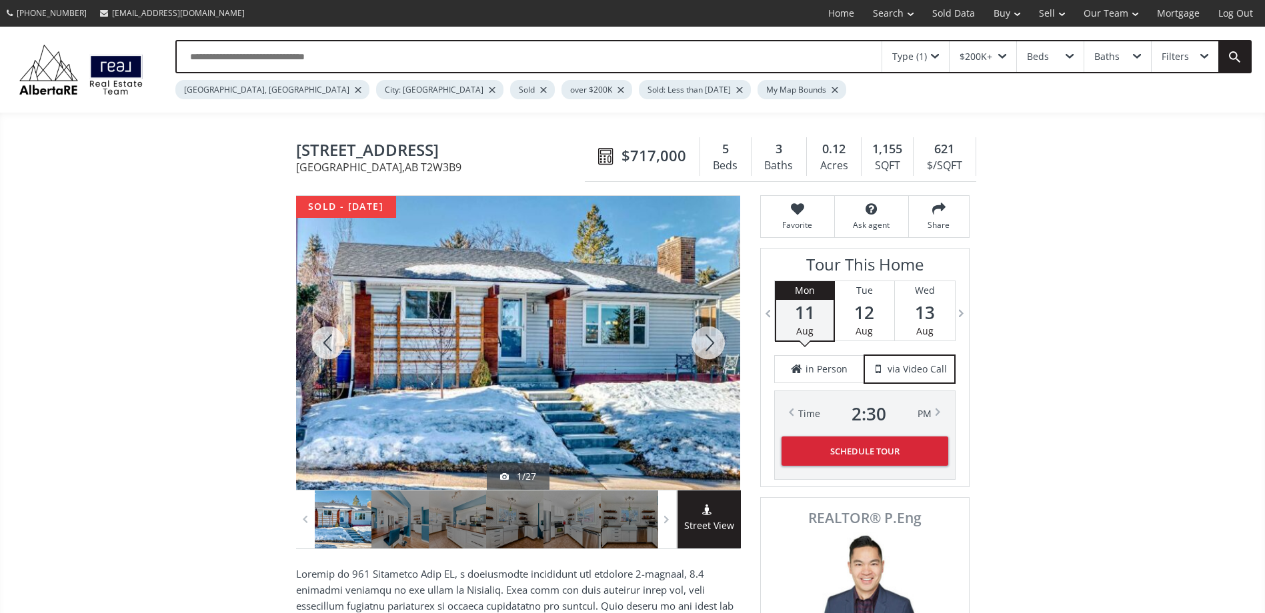
click at [706, 345] on div at bounding box center [708, 343] width 64 height 294
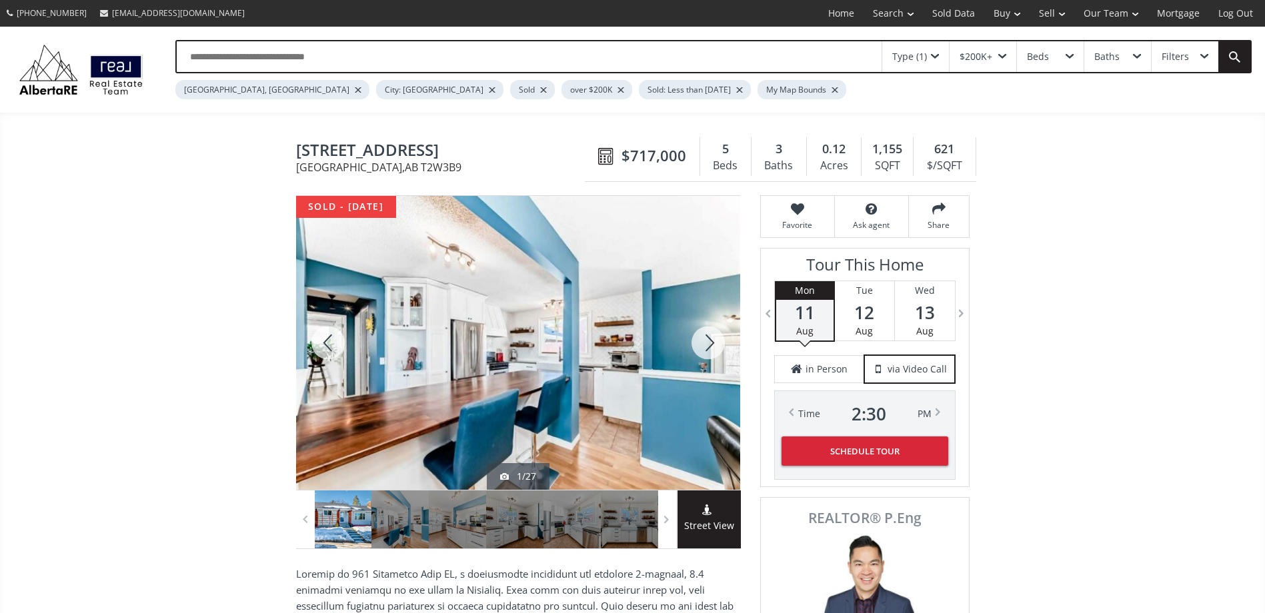
click at [706, 345] on div at bounding box center [708, 343] width 64 height 294
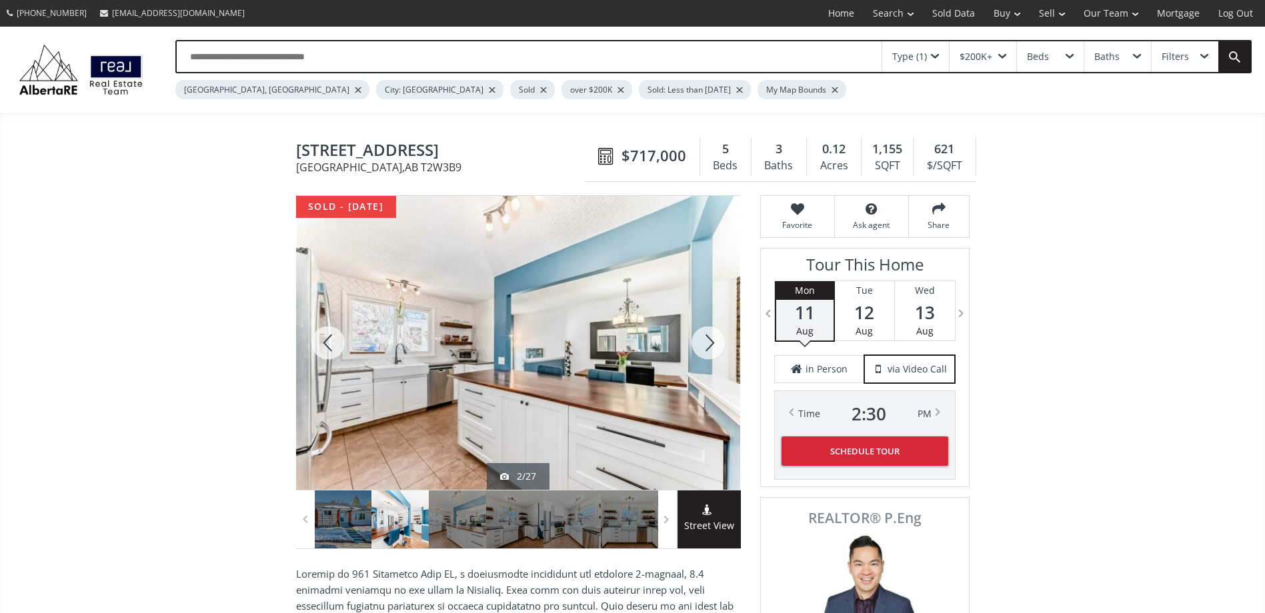
click at [706, 345] on div at bounding box center [708, 343] width 64 height 294
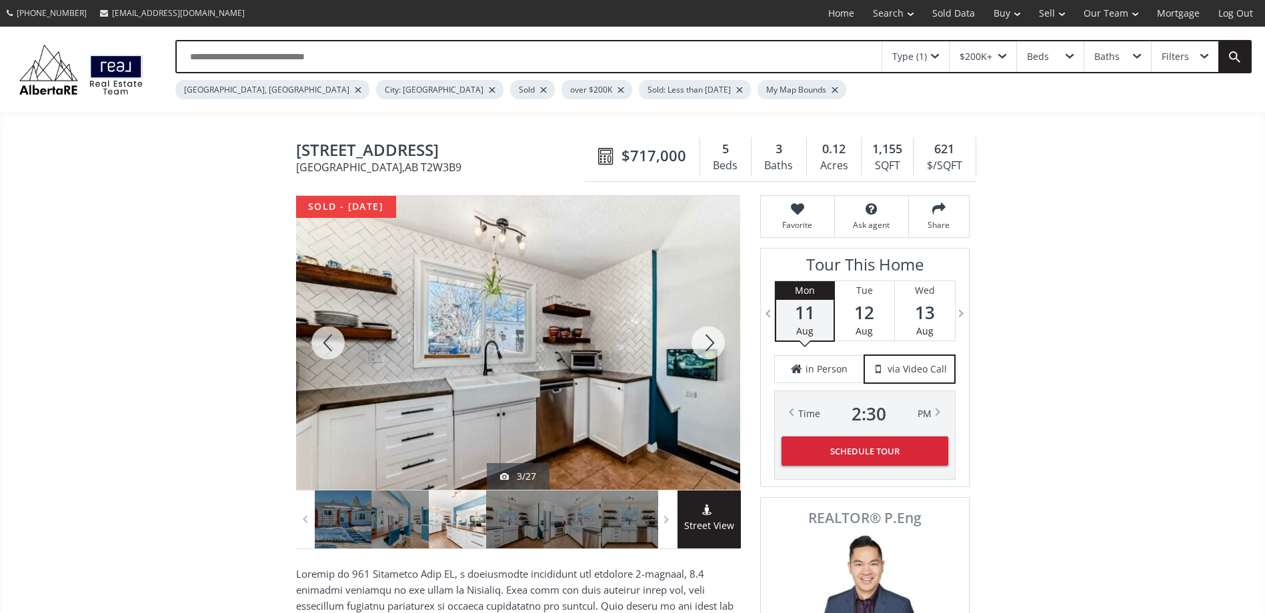
click at [706, 345] on div at bounding box center [708, 343] width 64 height 294
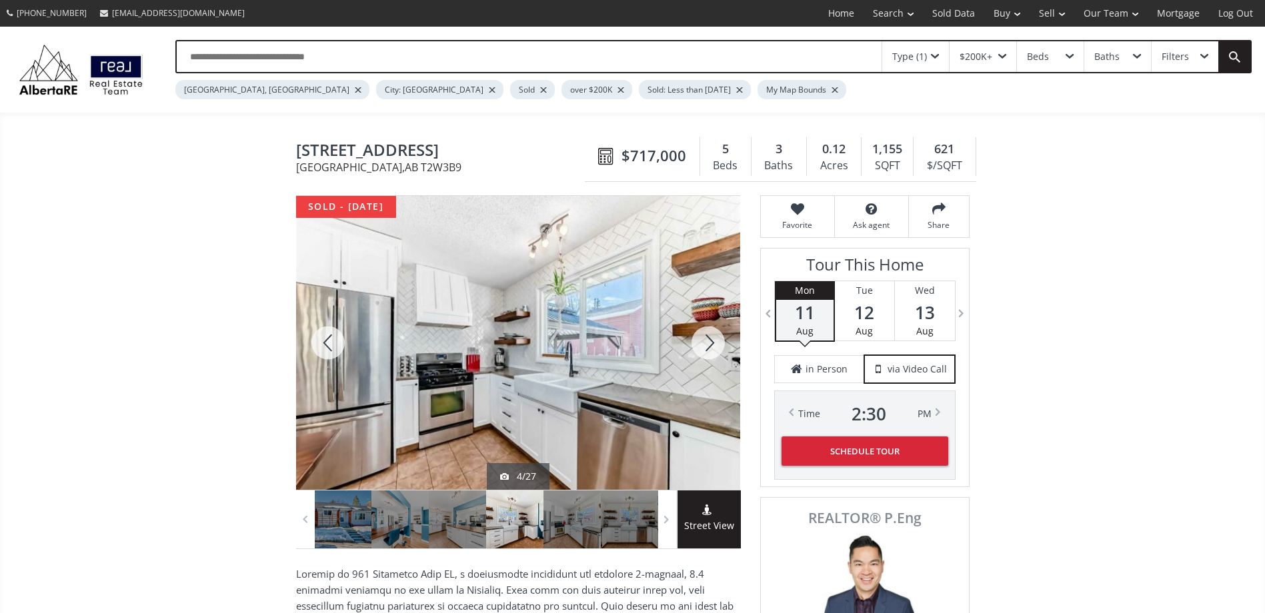
click at [706, 345] on div at bounding box center [708, 343] width 64 height 294
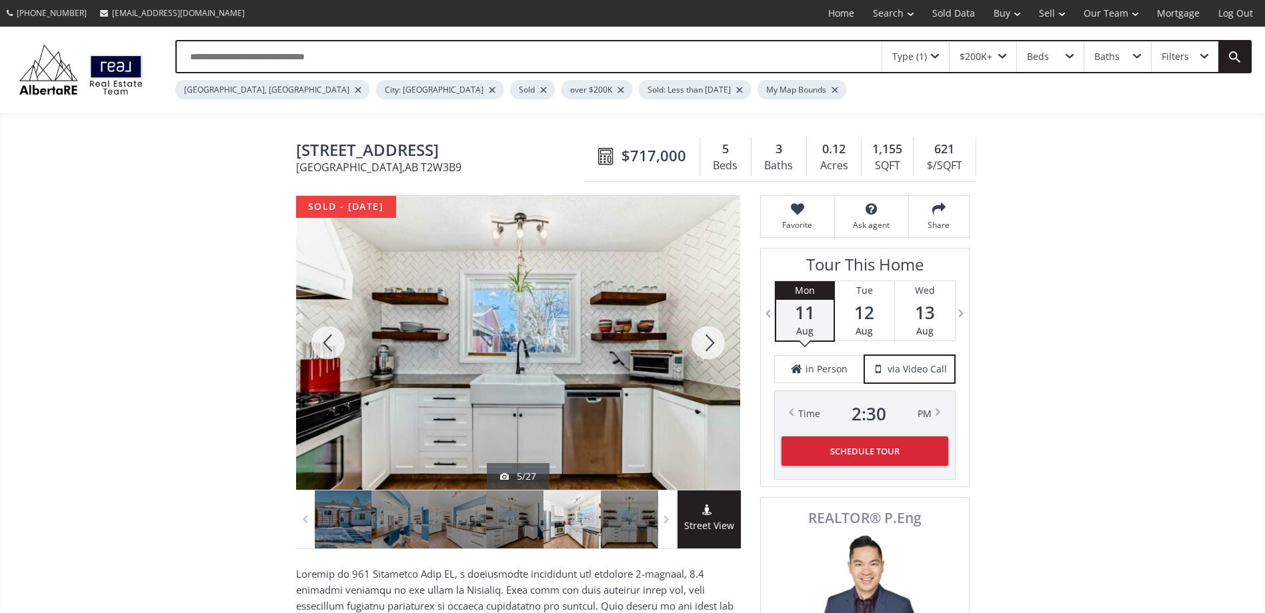
click at [706, 345] on div at bounding box center [708, 343] width 64 height 294
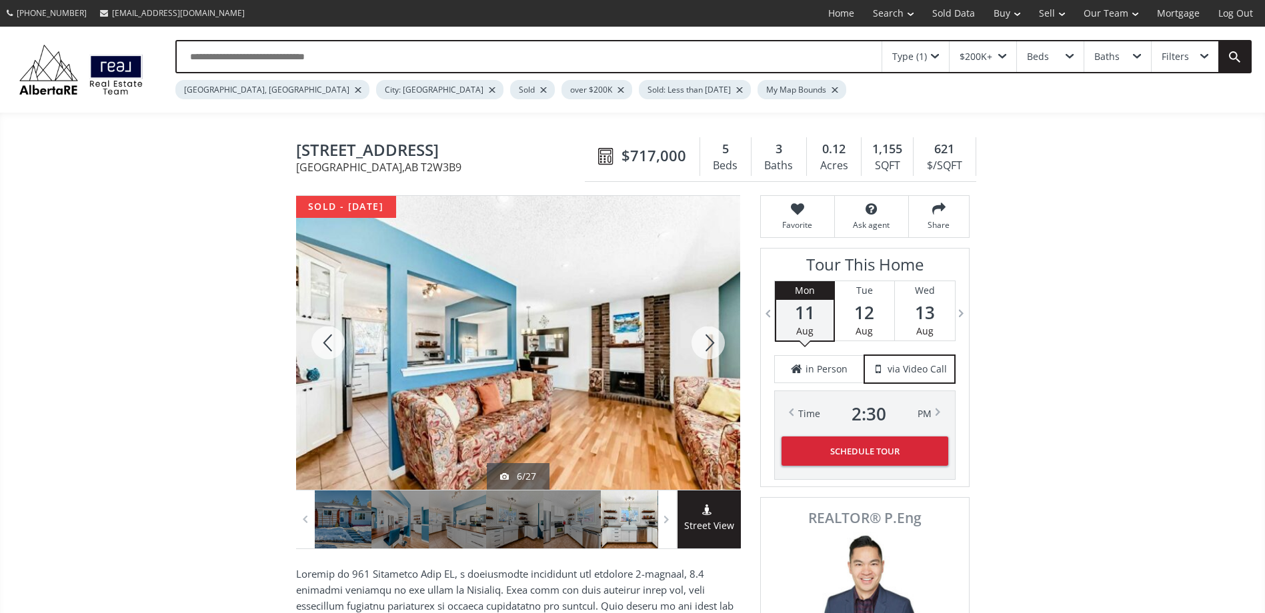
click at [706, 345] on div at bounding box center [708, 343] width 64 height 294
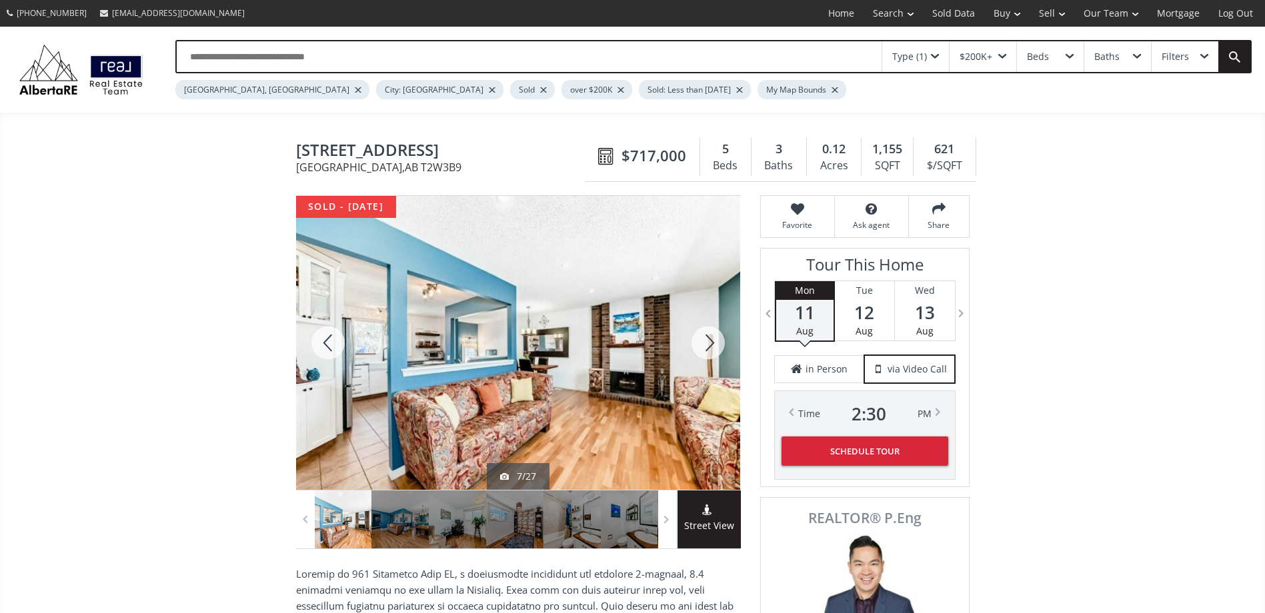
click at [706, 345] on div at bounding box center [708, 343] width 64 height 294
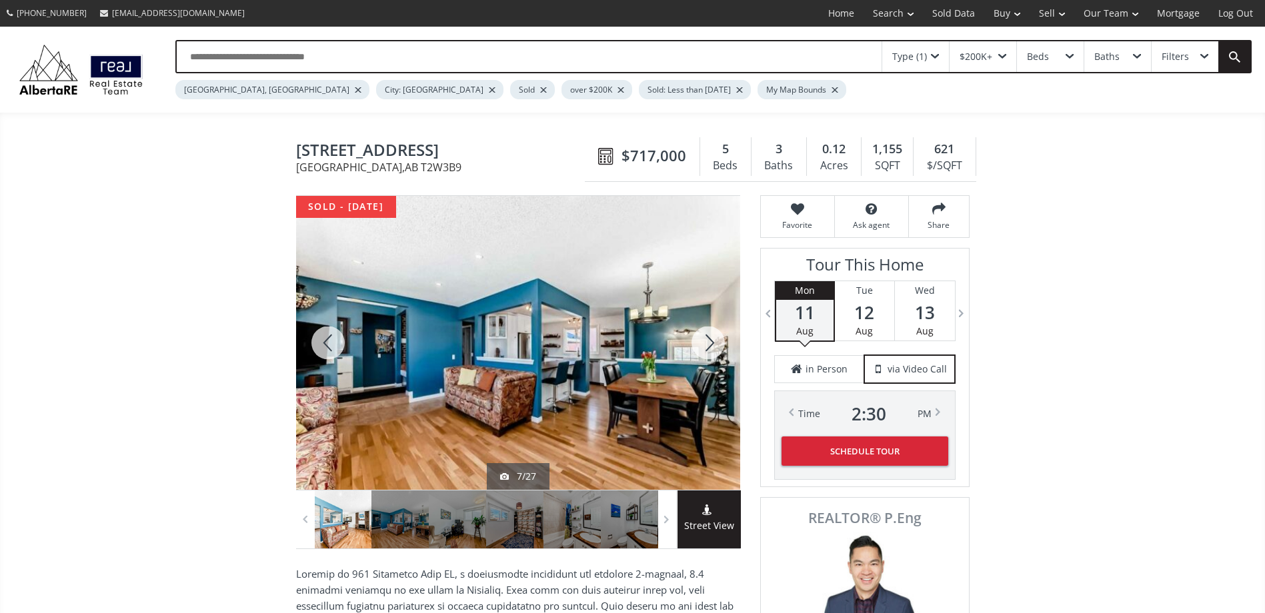
click at [706, 345] on div at bounding box center [708, 343] width 64 height 294
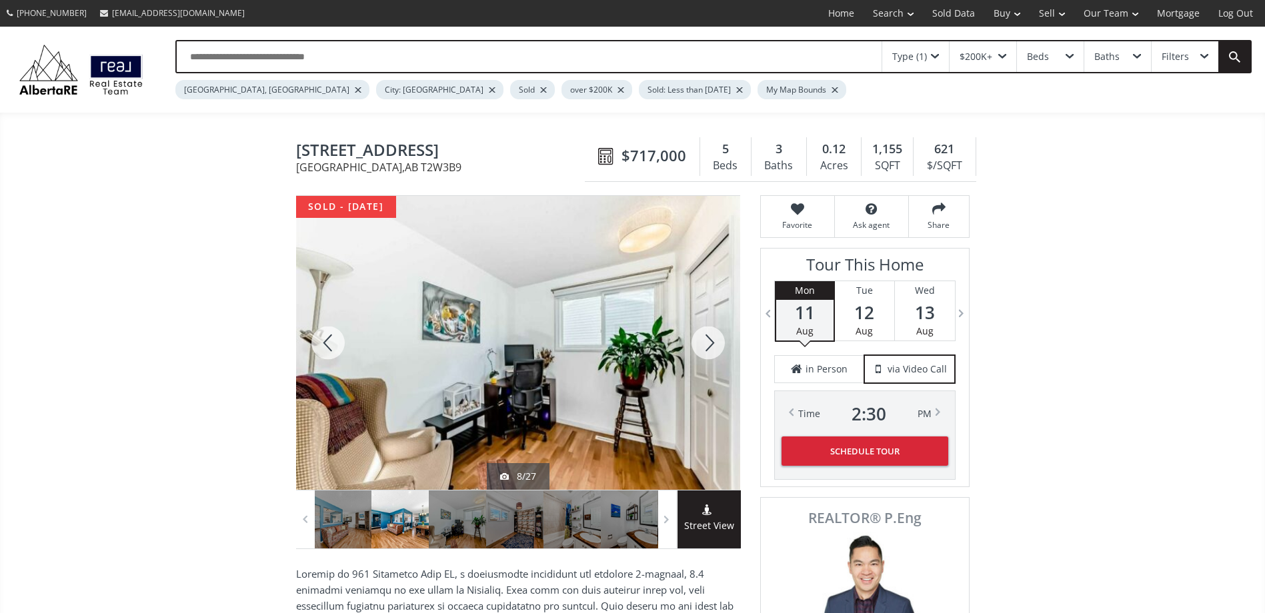
click at [706, 345] on div at bounding box center [708, 343] width 64 height 294
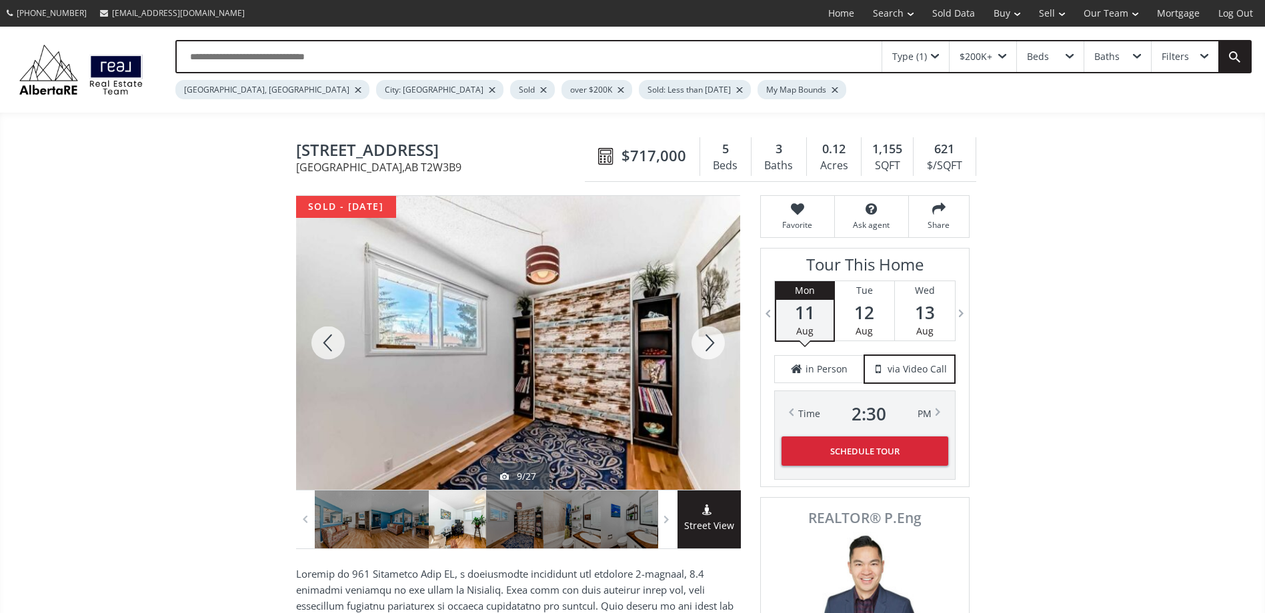
click at [706, 345] on div at bounding box center [708, 343] width 64 height 294
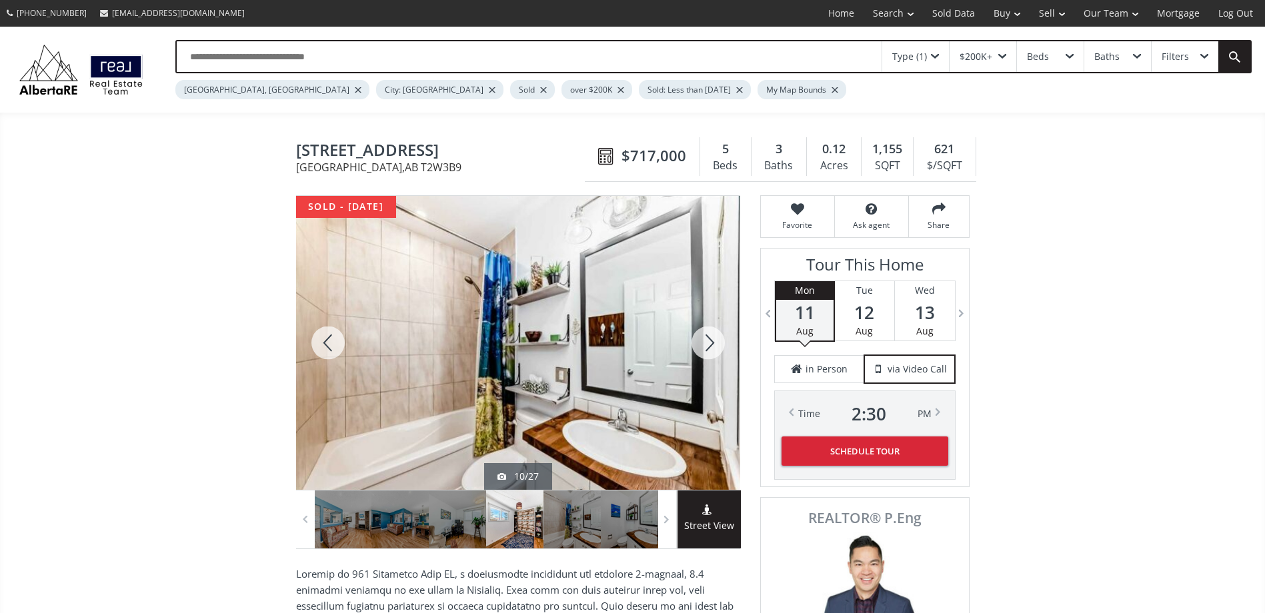
click at [706, 345] on div at bounding box center [708, 343] width 64 height 294
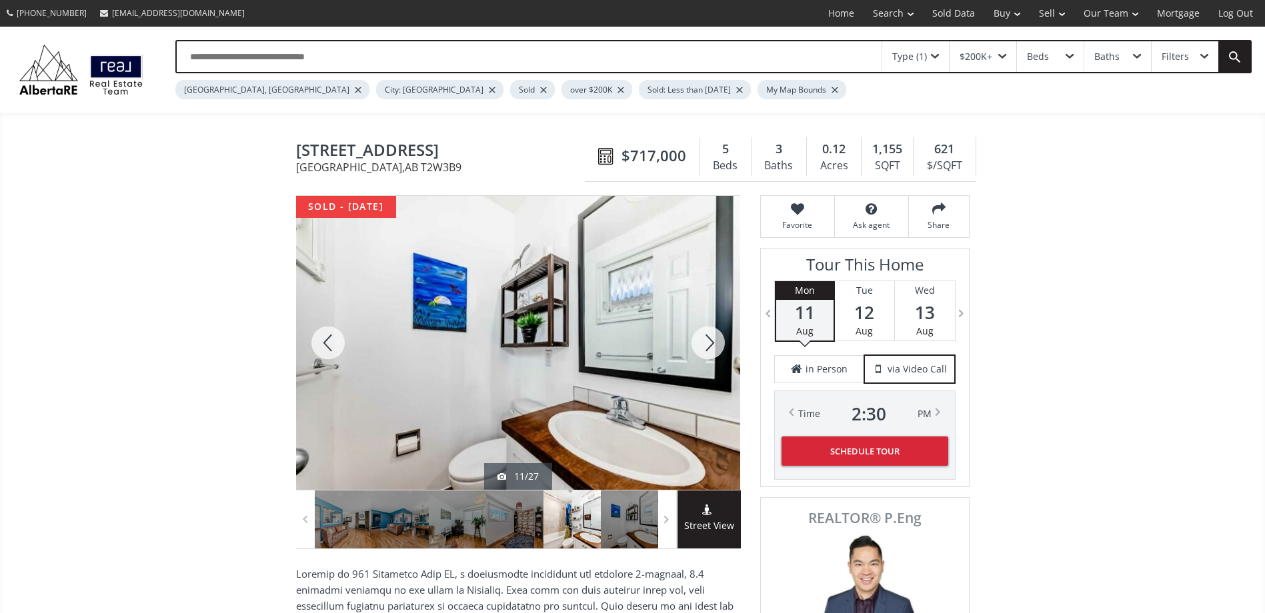
click at [706, 345] on div at bounding box center [708, 343] width 64 height 294
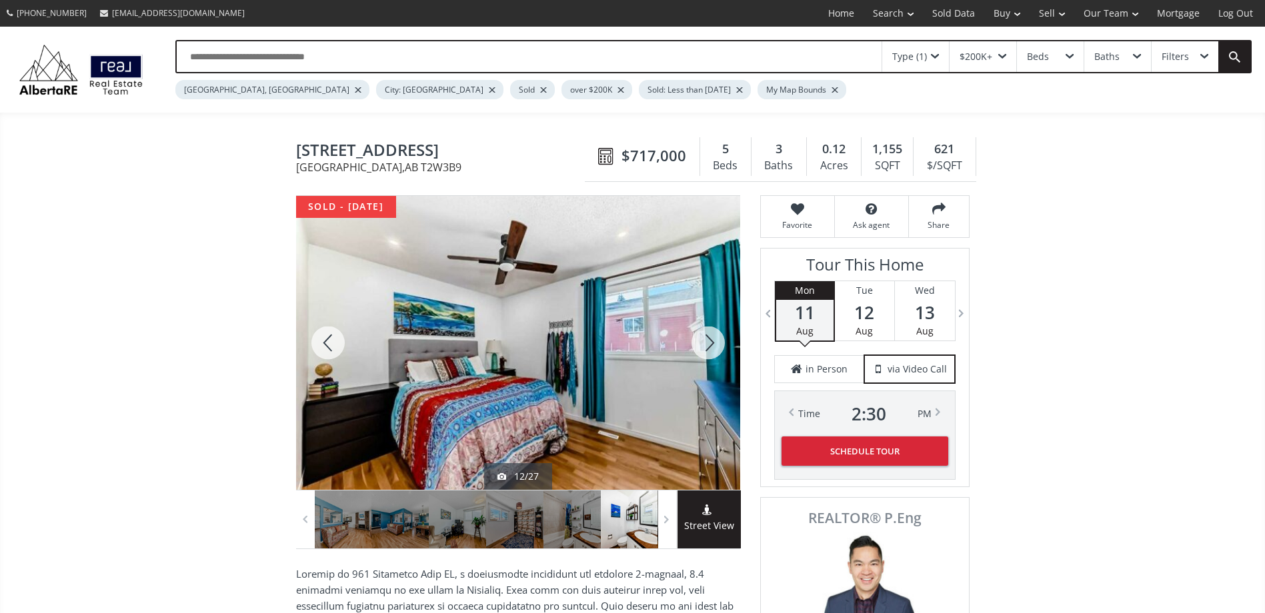
click at [706, 345] on div at bounding box center [708, 343] width 64 height 294
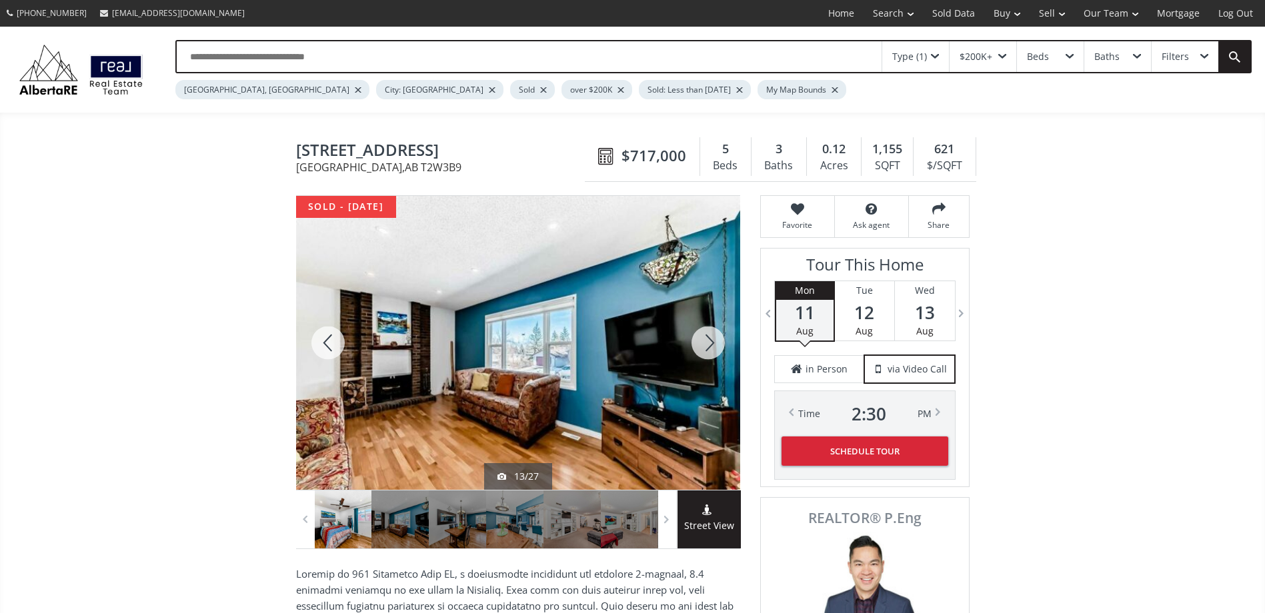
click at [706, 345] on div at bounding box center [708, 343] width 64 height 294
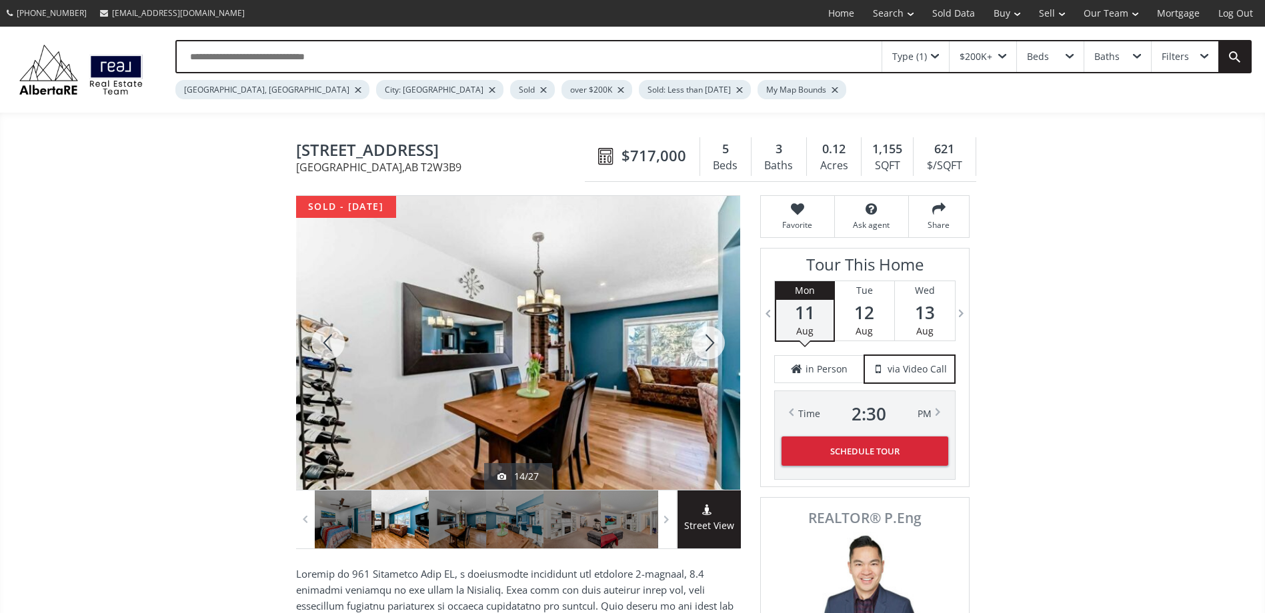
click at [706, 345] on div at bounding box center [708, 343] width 64 height 294
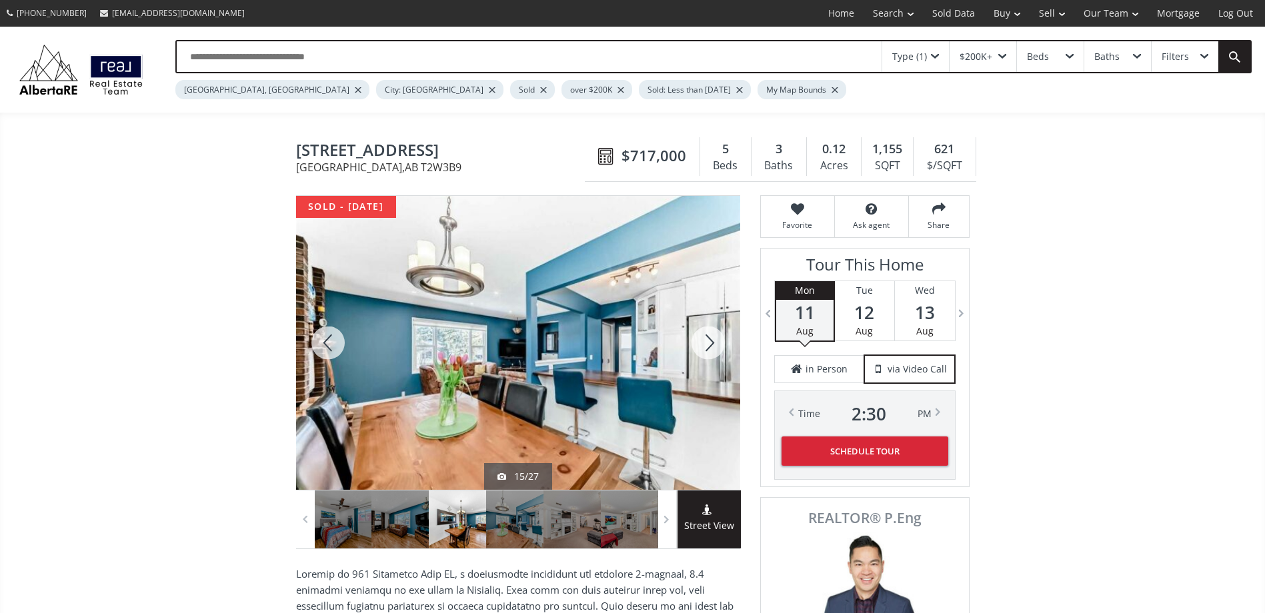
click at [706, 345] on div at bounding box center [708, 343] width 64 height 294
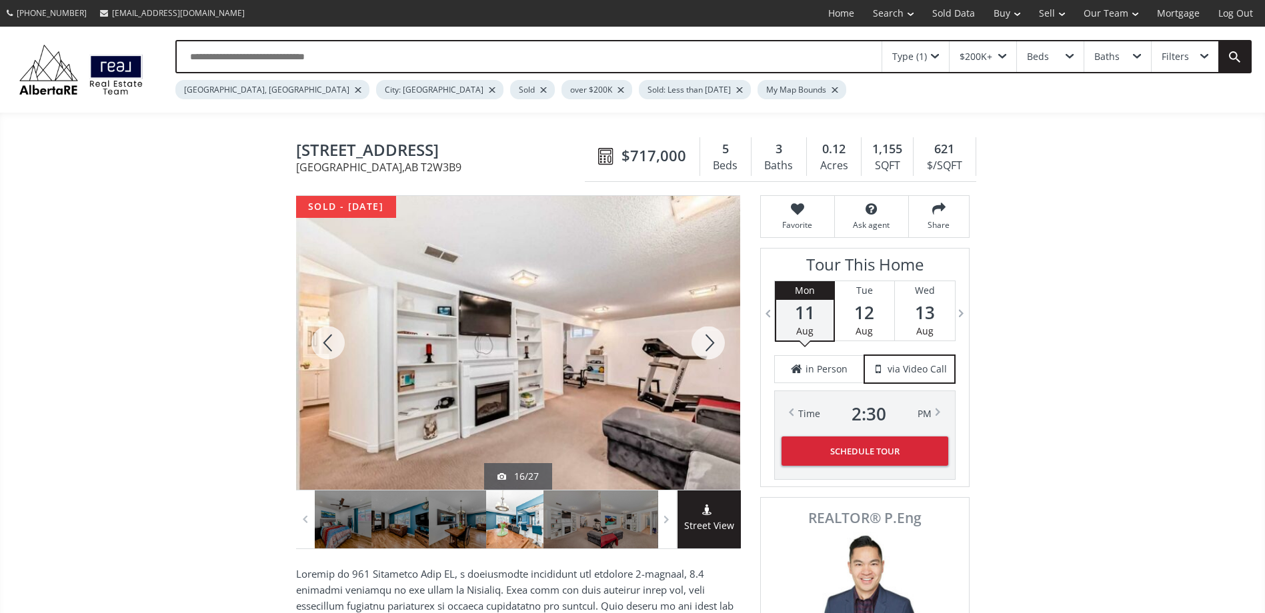
click at [706, 345] on div at bounding box center [708, 343] width 64 height 294
